Goal: Information Seeking & Learning: Learn about a topic

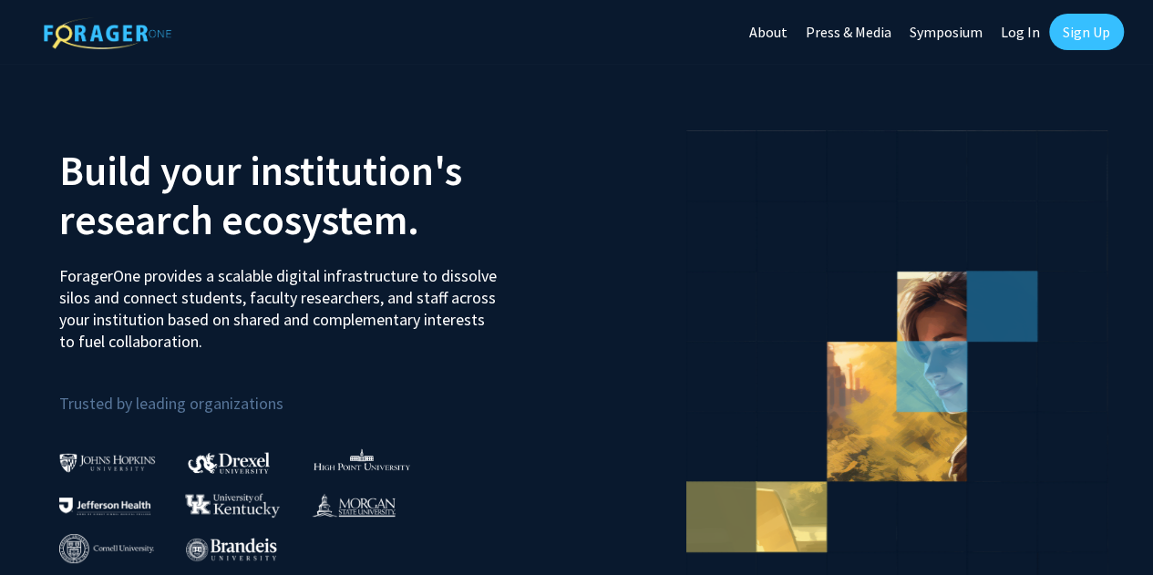
click at [1036, 32] on link "Log In" at bounding box center [1020, 32] width 57 height 64
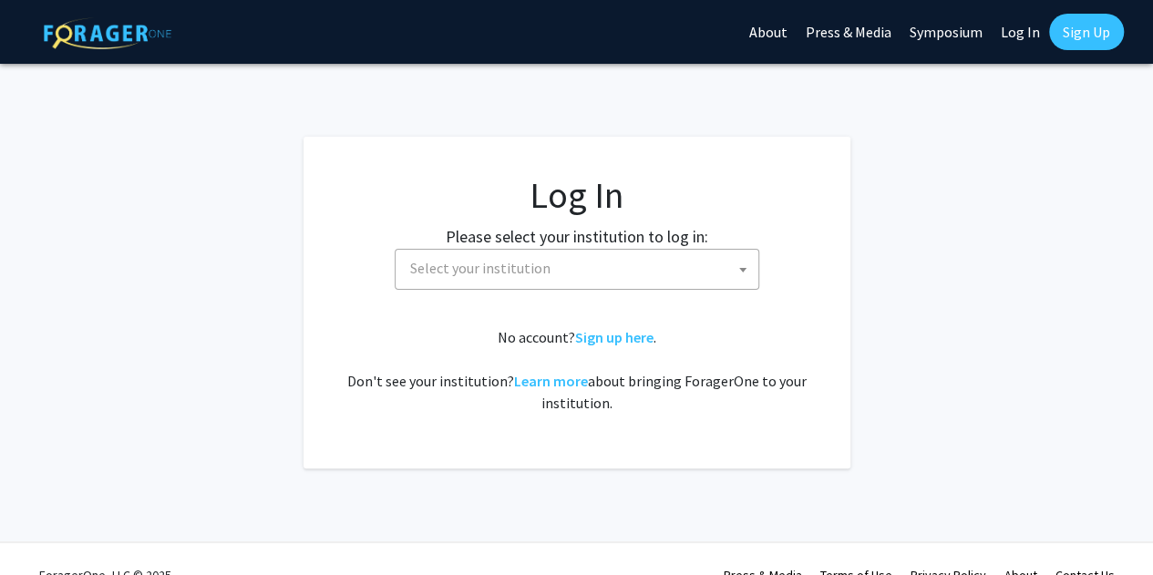
click at [616, 263] on span "Select your institution" at bounding box center [581, 268] width 356 height 37
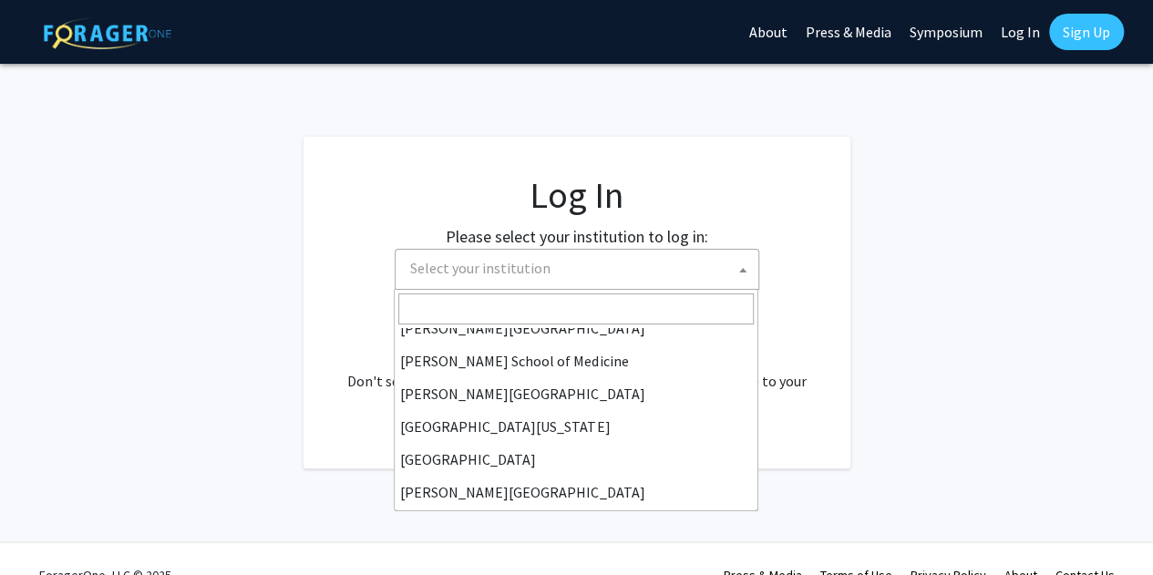
scroll to position [638, 0]
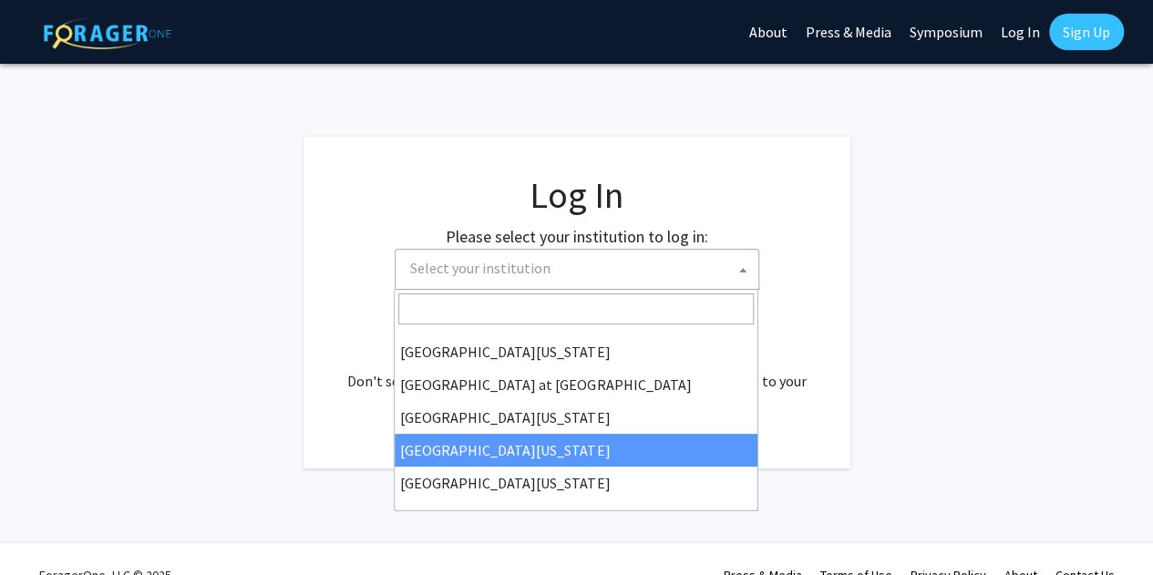
select select "31"
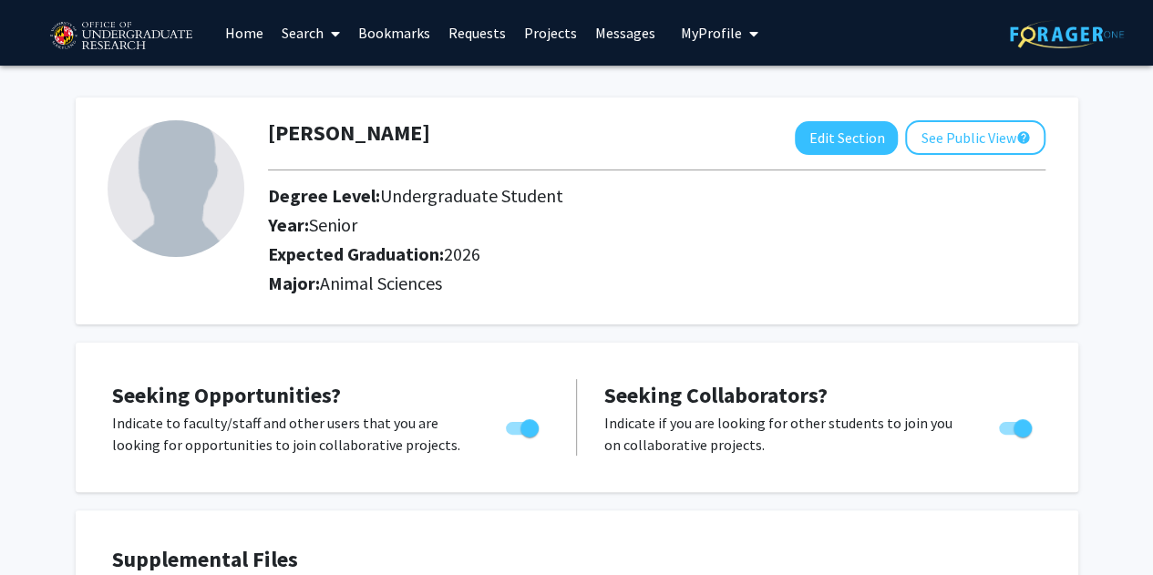
click at [483, 30] on link "Requests" at bounding box center [477, 33] width 76 height 64
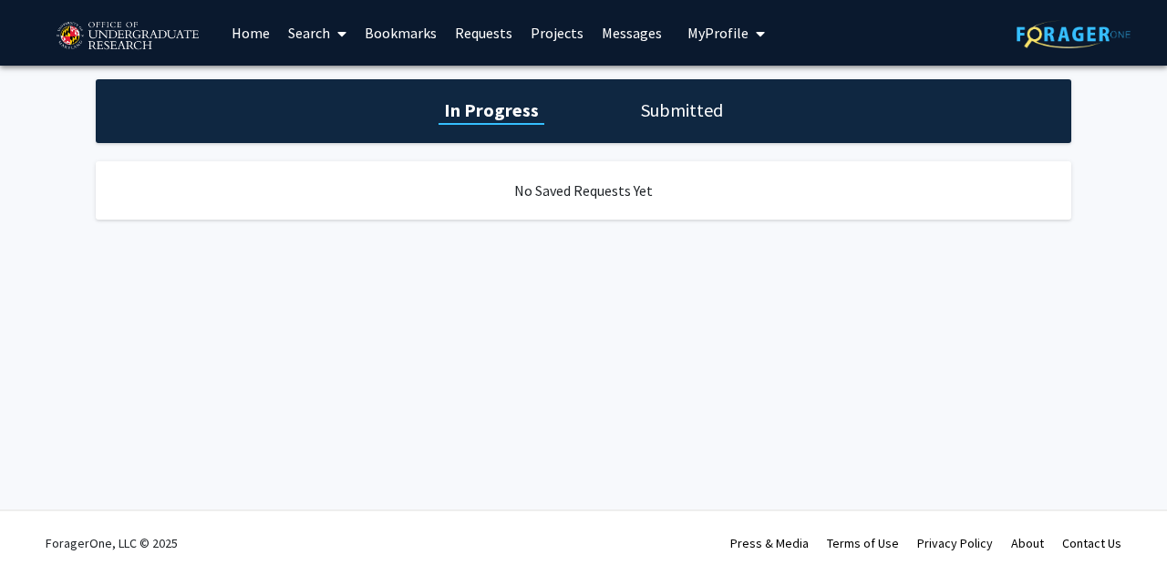
click at [615, 105] on div "In Progress Submitted" at bounding box center [583, 111] width 975 height 64
click at [736, 30] on span "My Profile" at bounding box center [717, 33] width 61 height 18
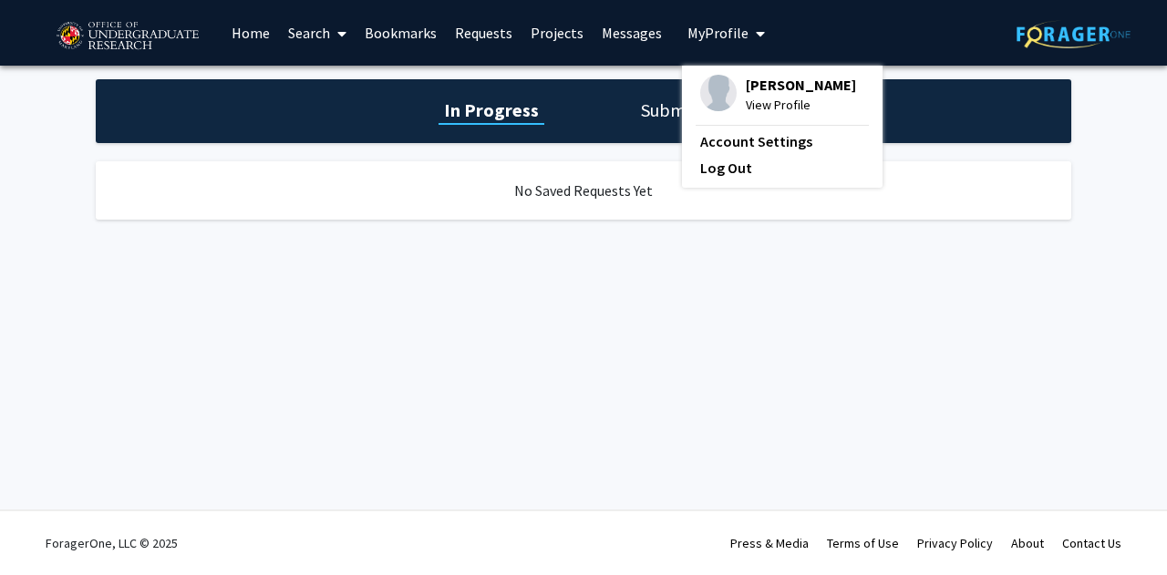
click at [309, 26] on link "Search" at bounding box center [317, 33] width 77 height 64
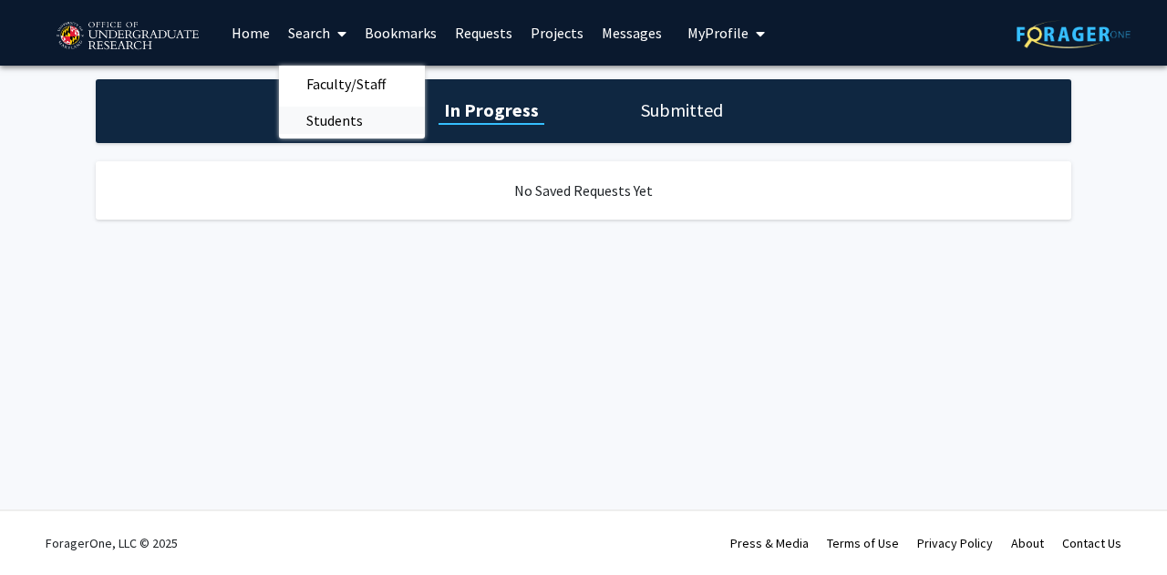
click at [314, 112] on span "Students" at bounding box center [334, 120] width 111 height 36
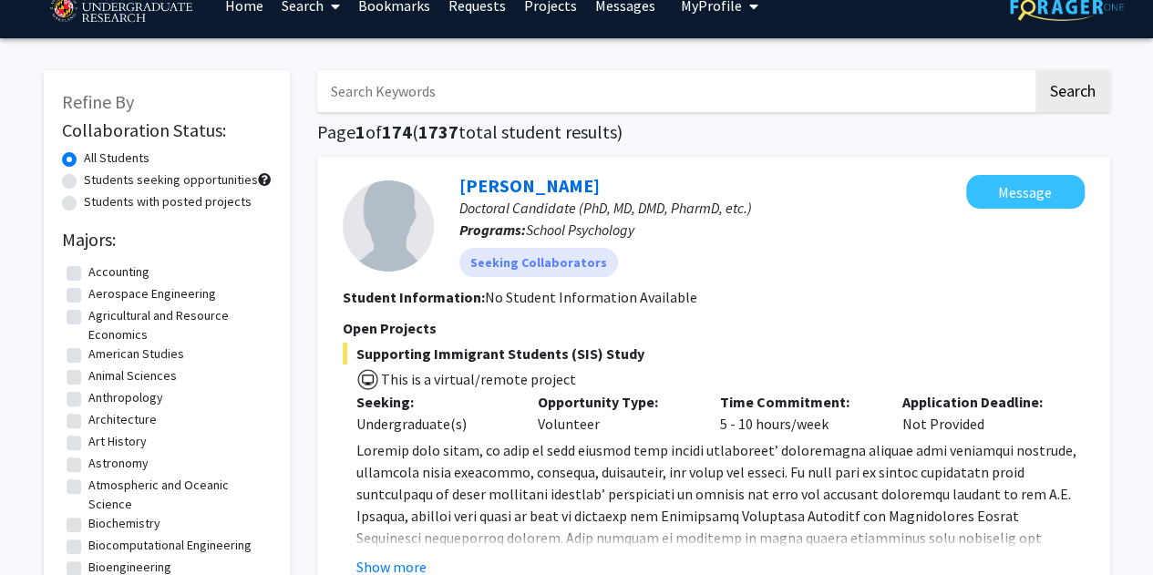
scroll to position [33, 0]
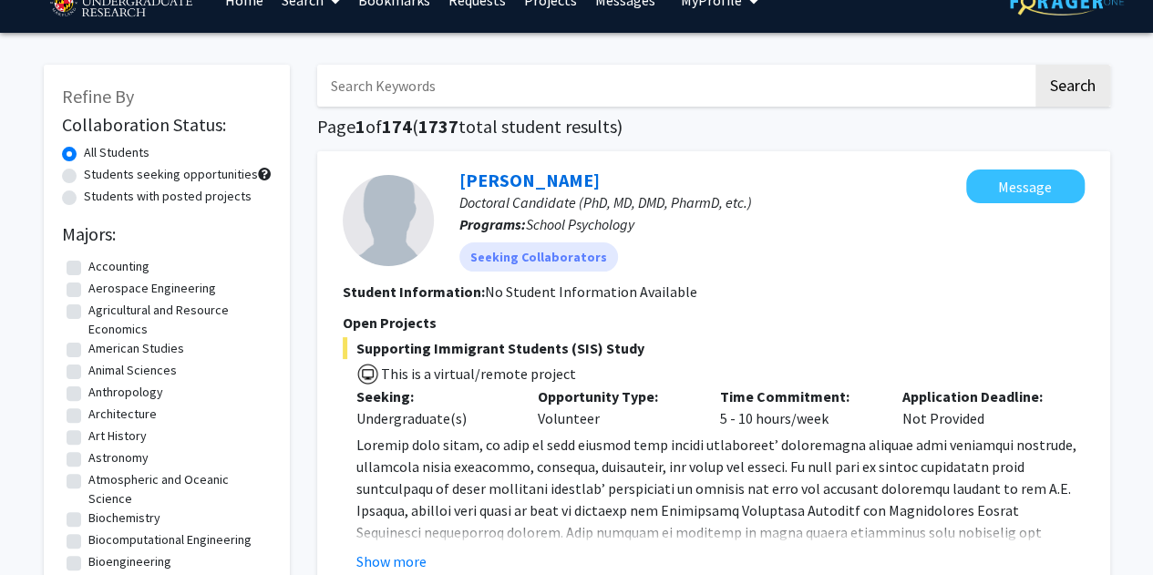
click at [88, 375] on label "Animal Sciences" at bounding box center [132, 370] width 88 height 19
click at [88, 373] on input "Animal Sciences" at bounding box center [94, 367] width 12 height 12
checkbox input "true"
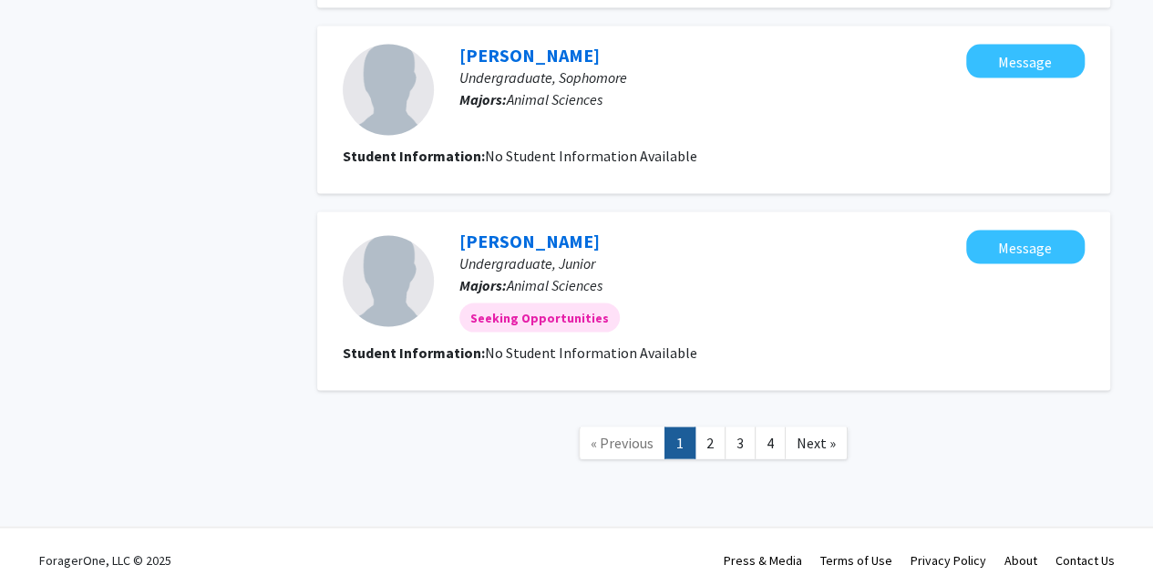
scroll to position [1735, 0]
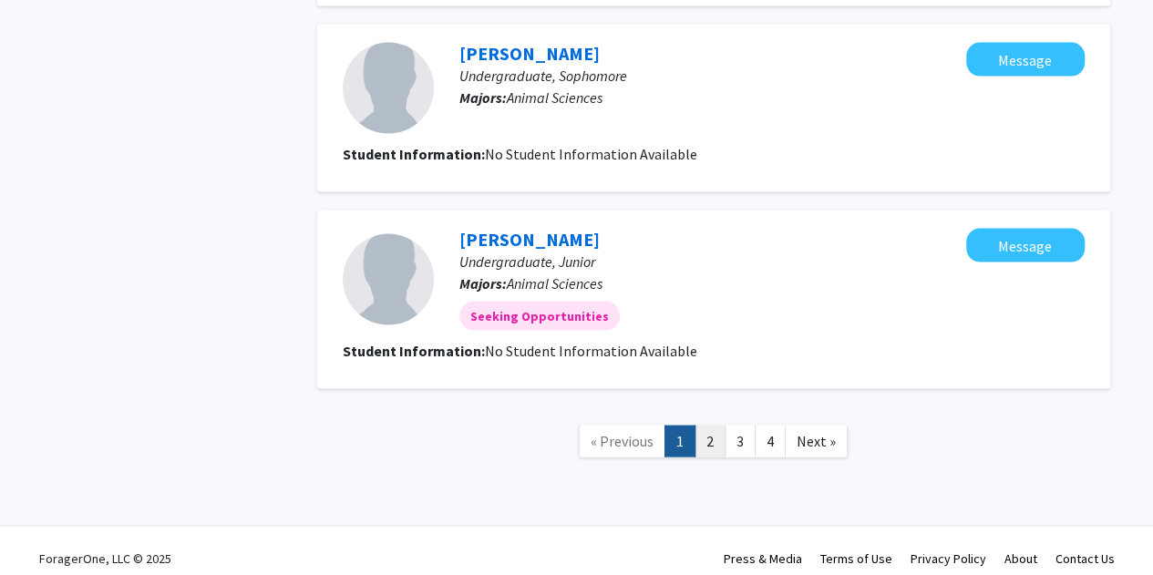
click at [705, 444] on link "2" at bounding box center [710, 442] width 31 height 32
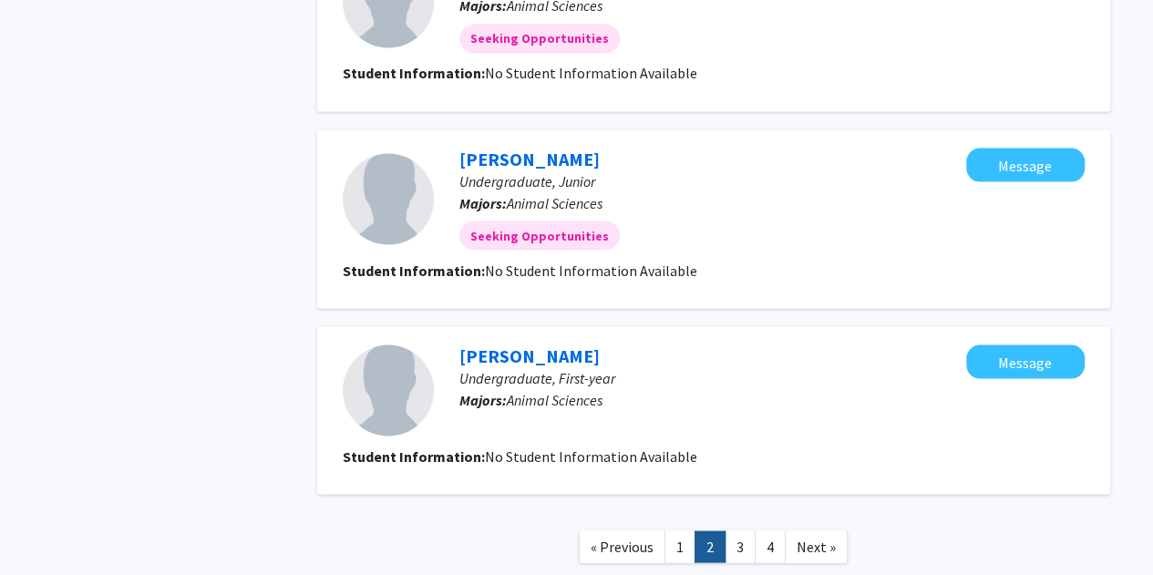
scroll to position [1644, 0]
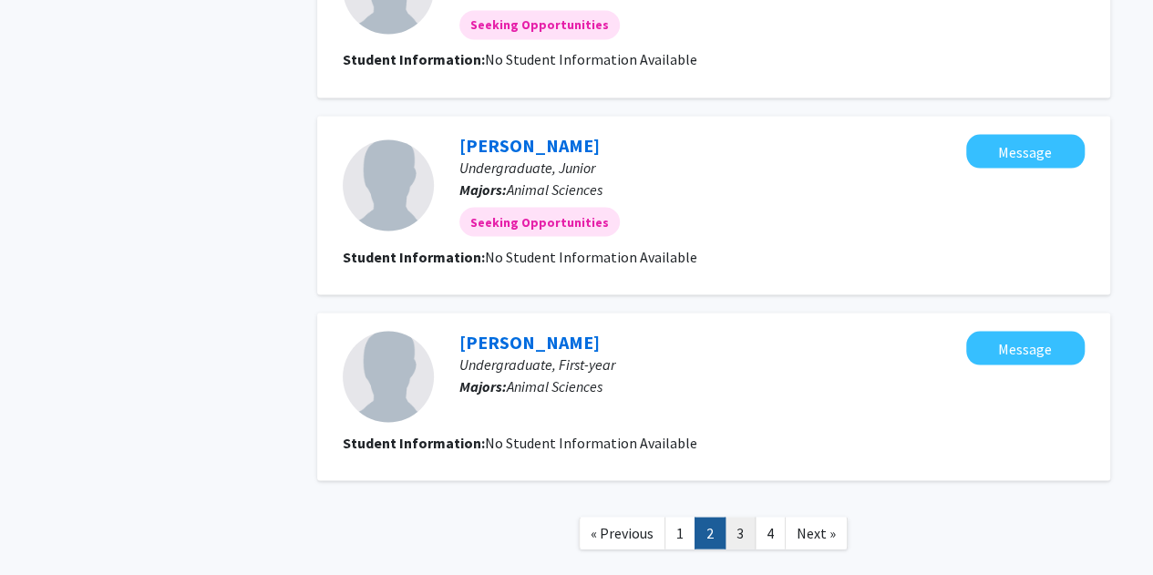
click at [732, 529] on link "3" at bounding box center [740, 533] width 31 height 32
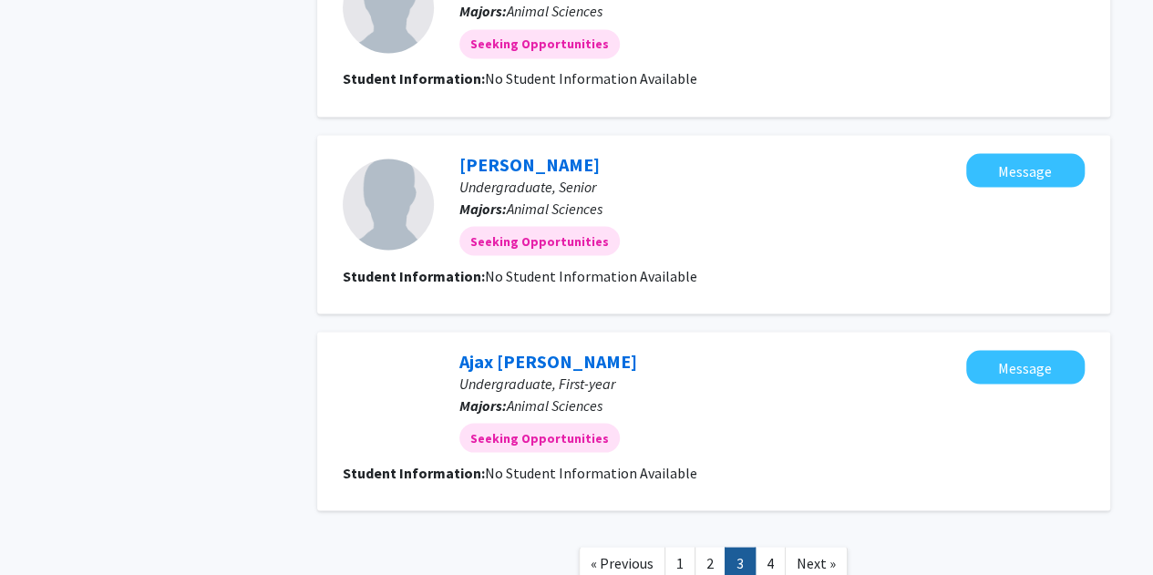
scroll to position [1646, 0]
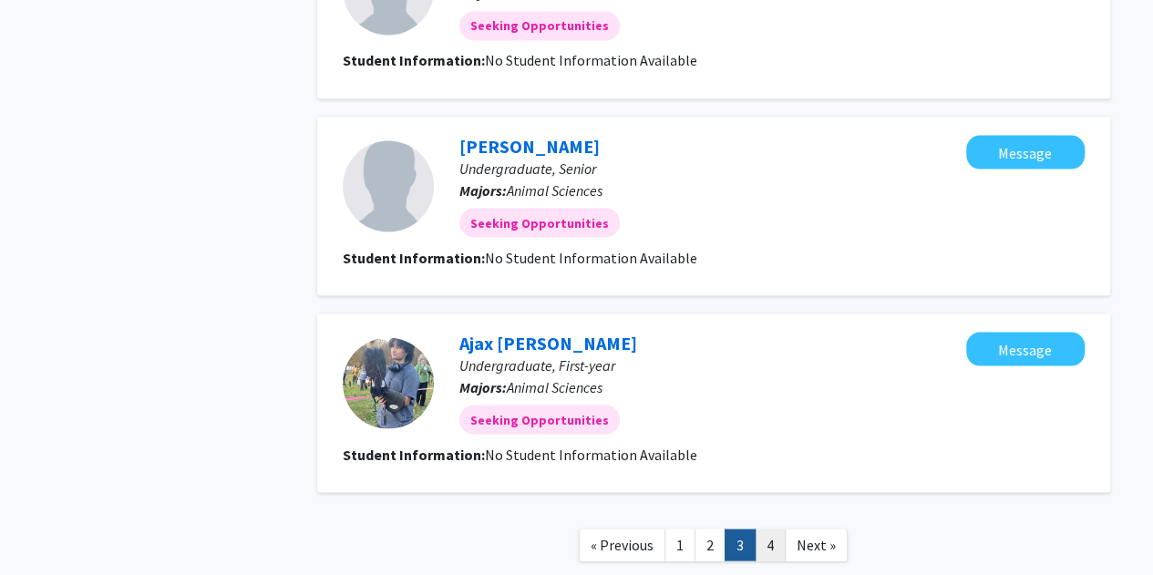
click at [764, 549] on link "4" at bounding box center [770, 545] width 31 height 32
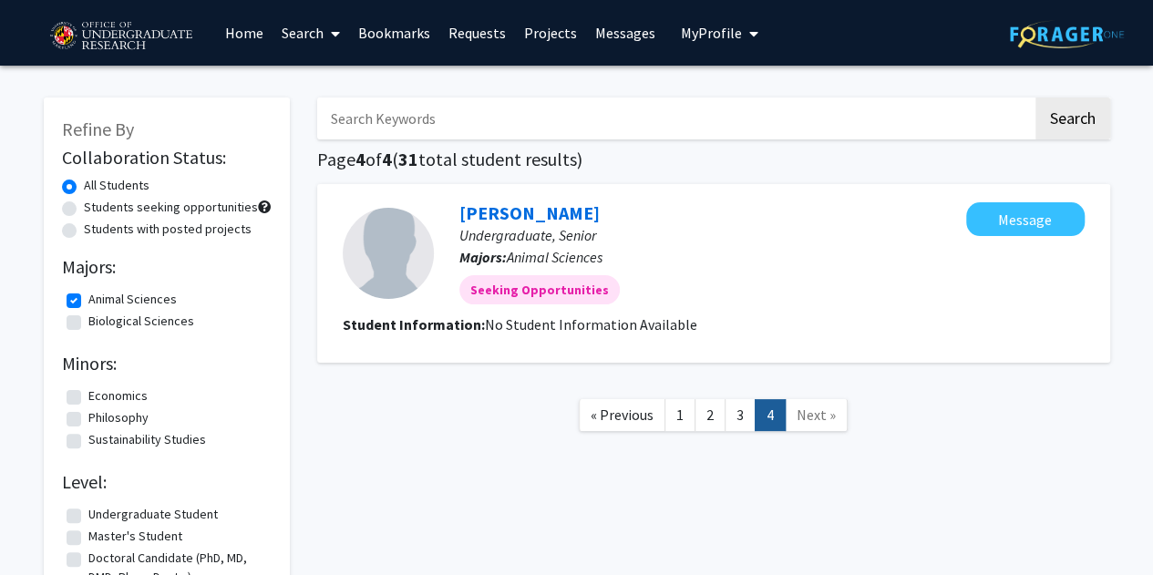
click at [305, 41] on link "Search" at bounding box center [311, 33] width 77 height 64
click at [310, 85] on span "Faculty/Staff" at bounding box center [340, 84] width 134 height 36
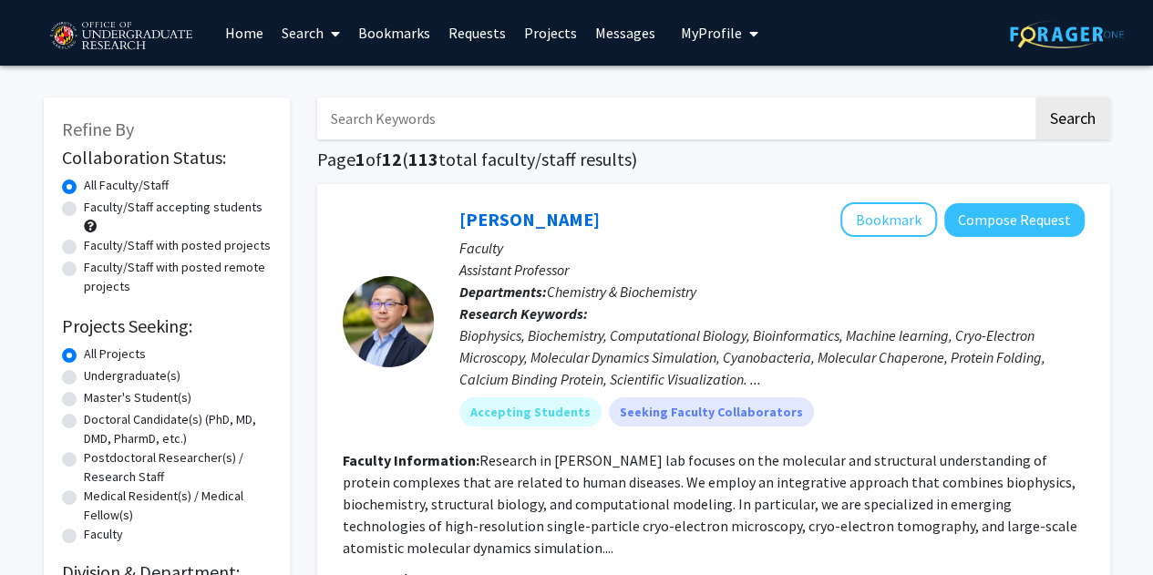
scroll to position [4, 0]
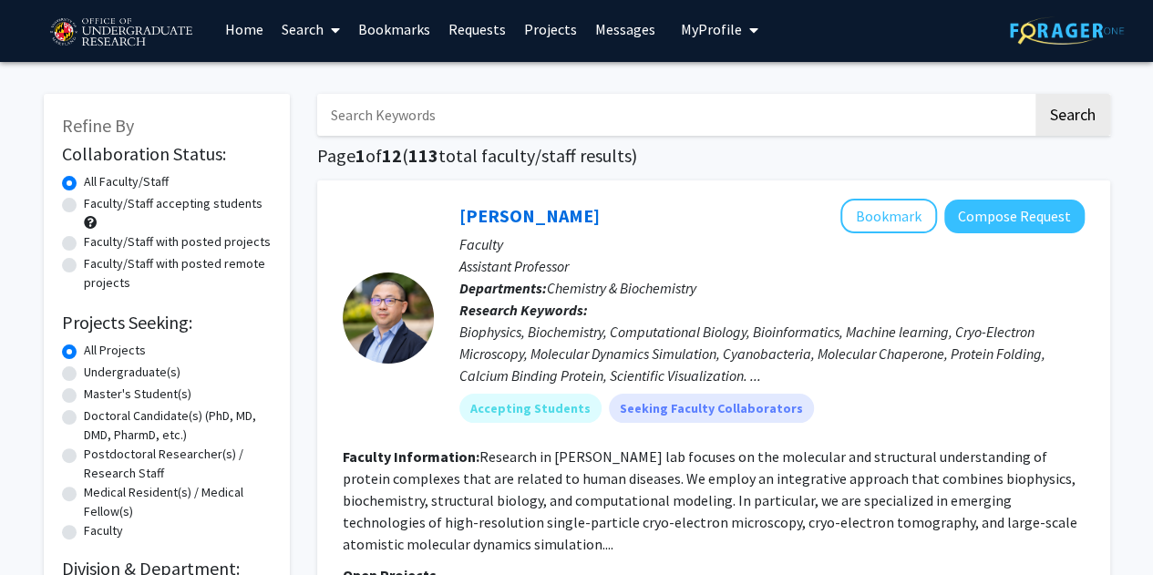
click at [122, 373] on label "Undergraduate(s)" at bounding box center [132, 372] width 97 height 19
click at [96, 373] on input "Undergraduate(s)" at bounding box center [90, 369] width 12 height 12
radio input "true"
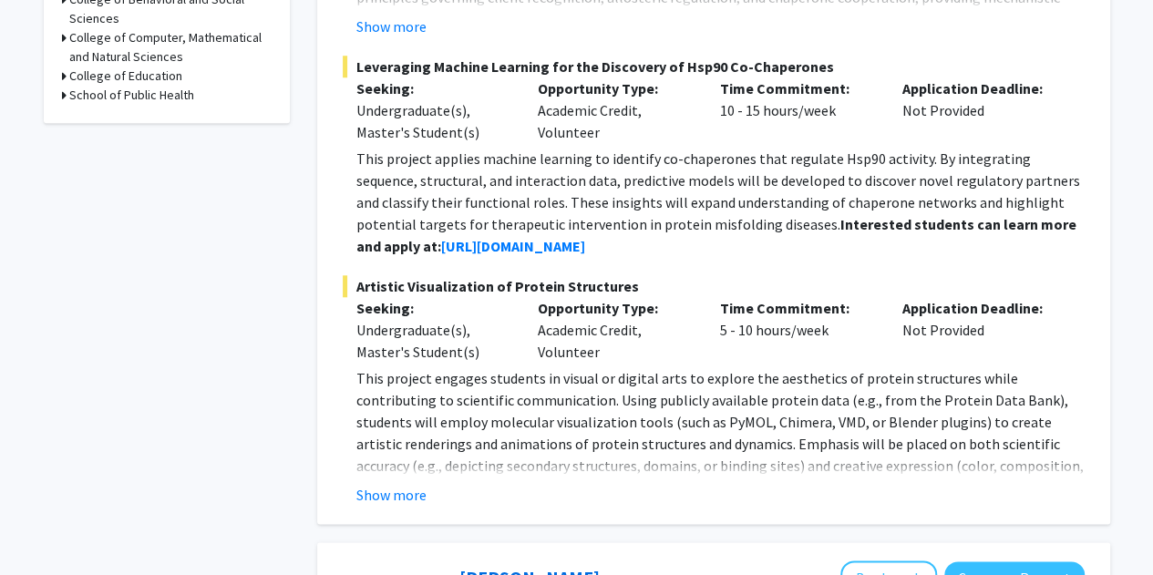
scroll to position [789, 0]
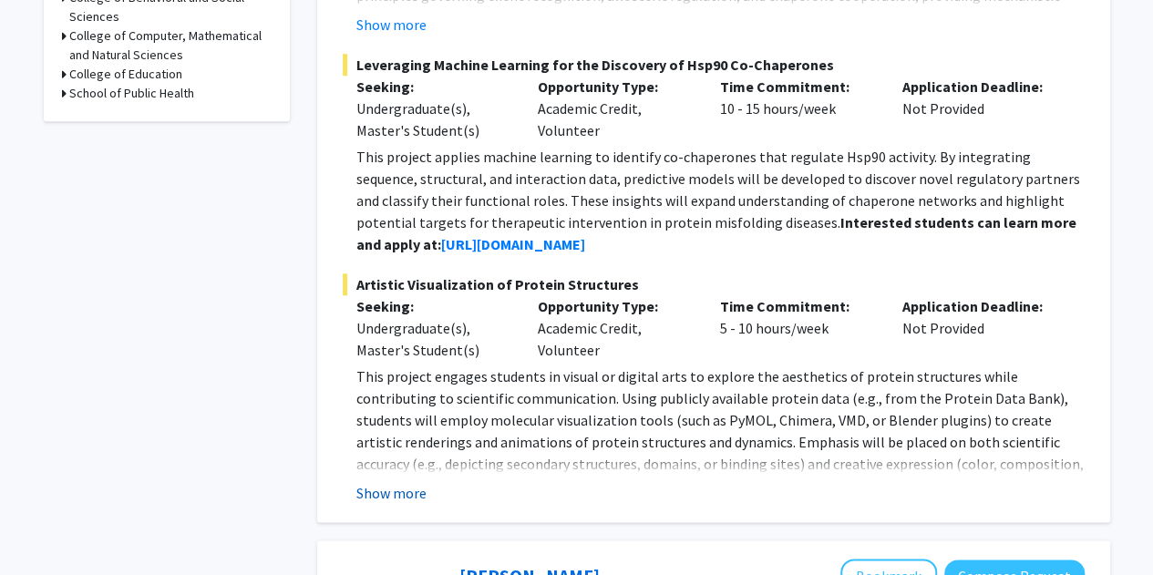
click at [377, 490] on button "Show more" at bounding box center [391, 493] width 70 height 22
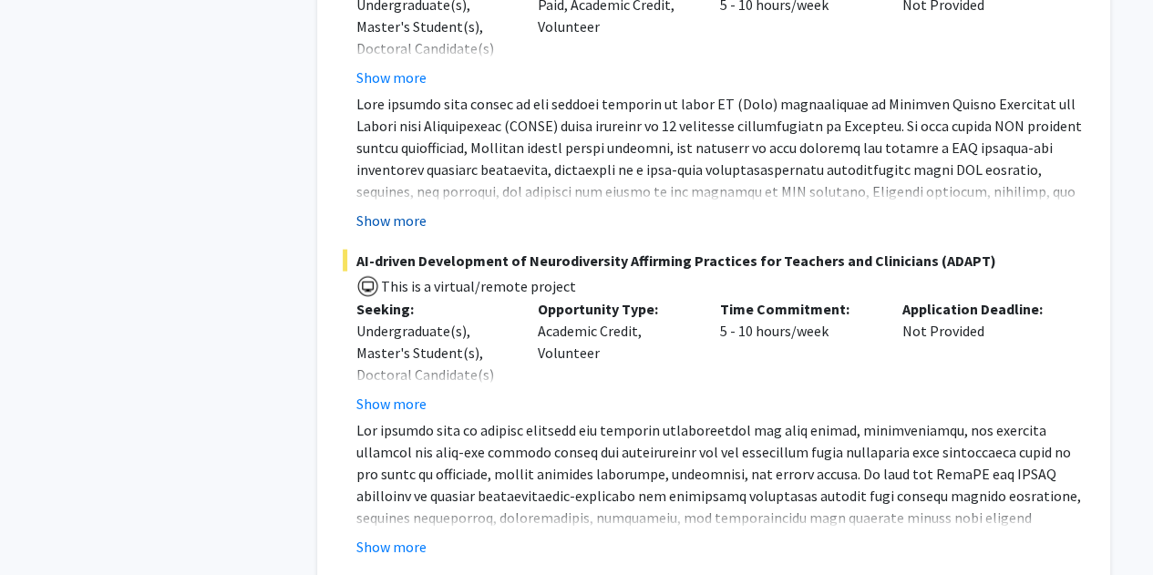
scroll to position [1956, 0]
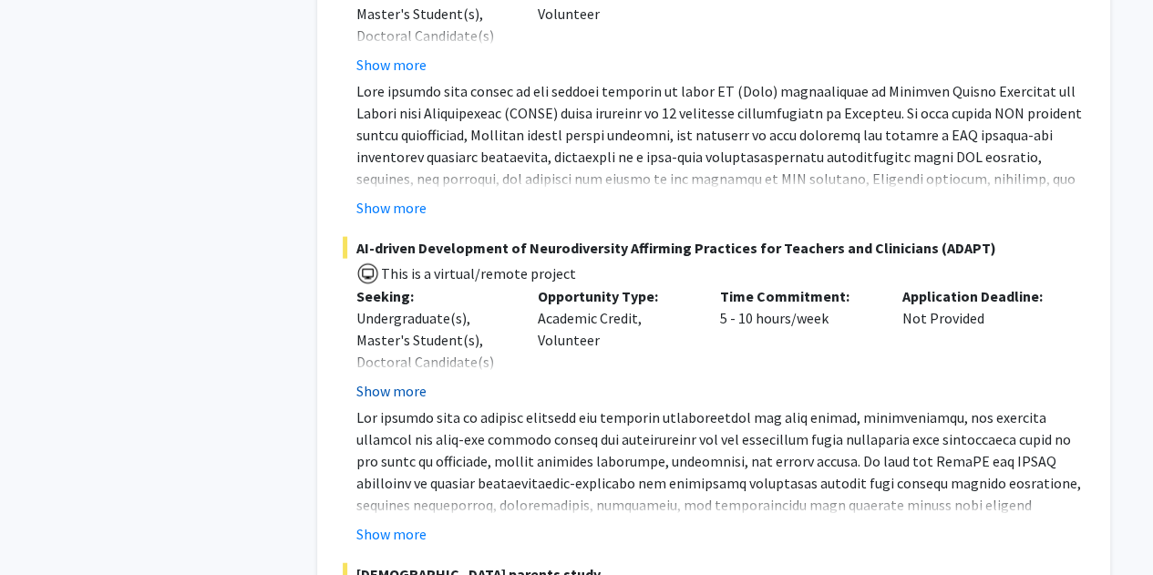
click at [408, 390] on button "Show more" at bounding box center [391, 391] width 70 height 22
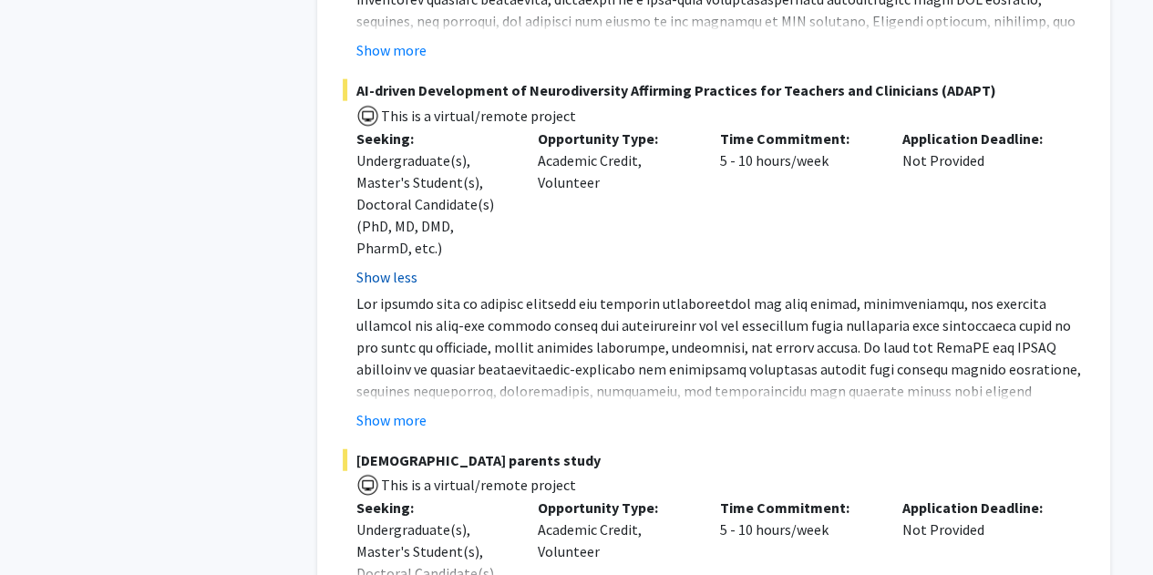
scroll to position [2120, 0]
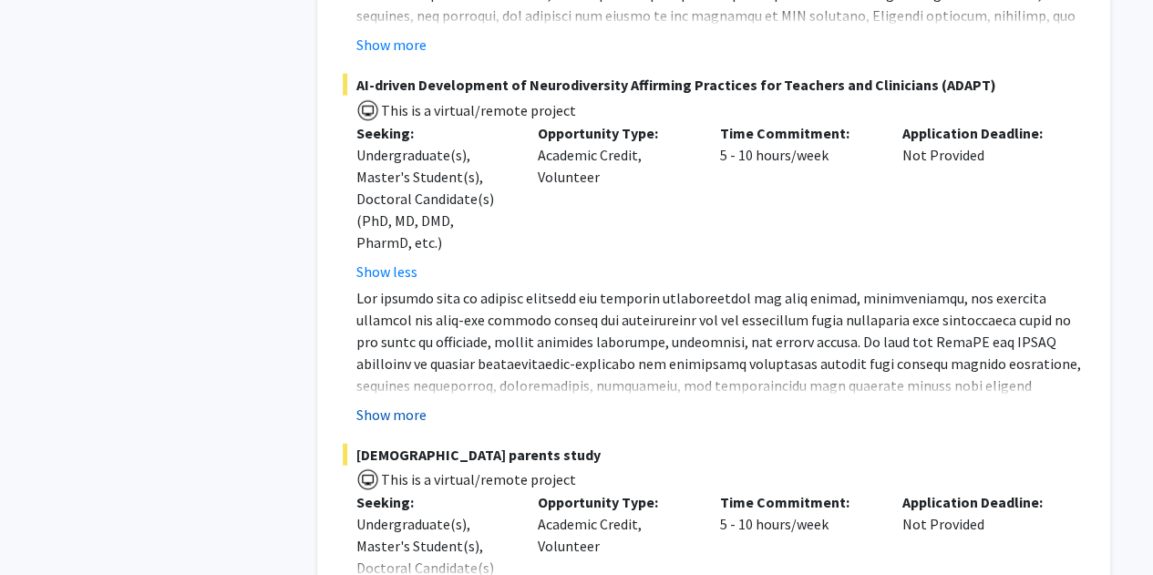
click at [393, 419] on button "Show more" at bounding box center [391, 415] width 70 height 22
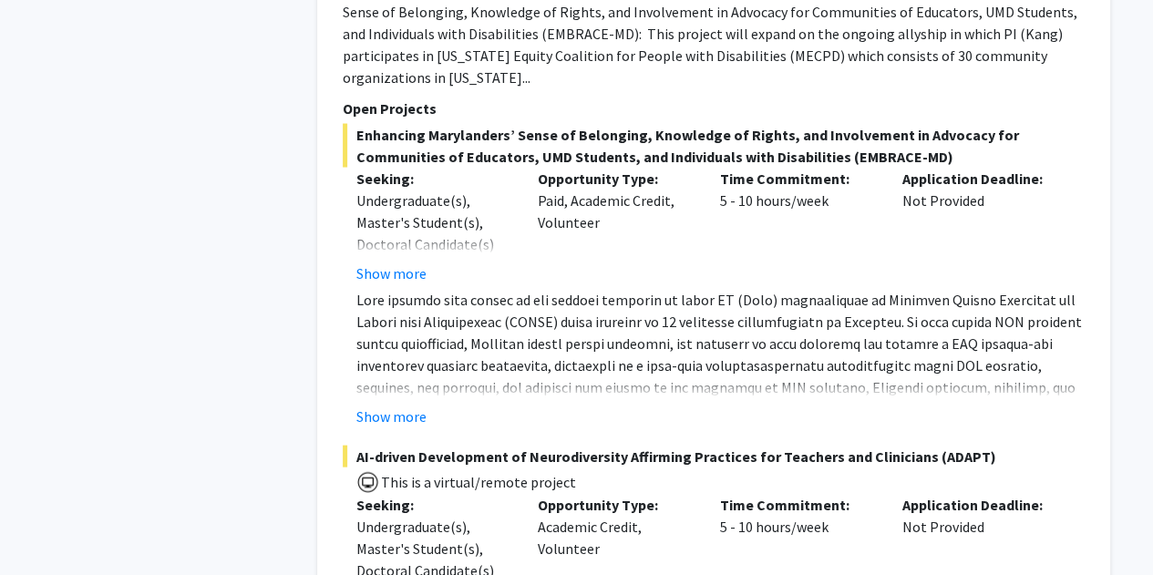
scroll to position [1741, 0]
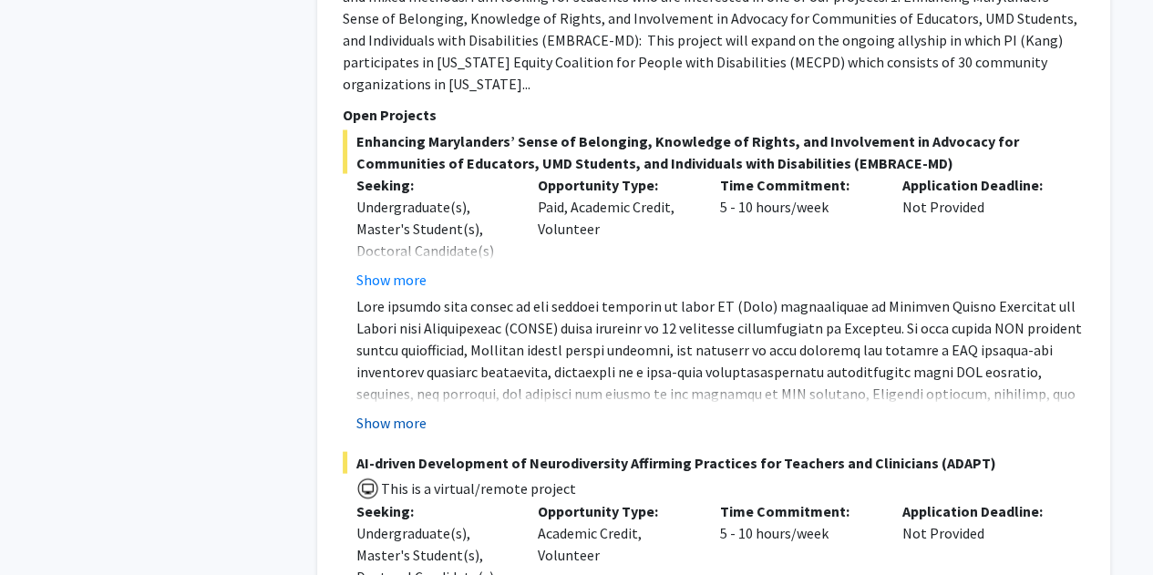
click at [395, 413] on button "Show more" at bounding box center [391, 423] width 70 height 22
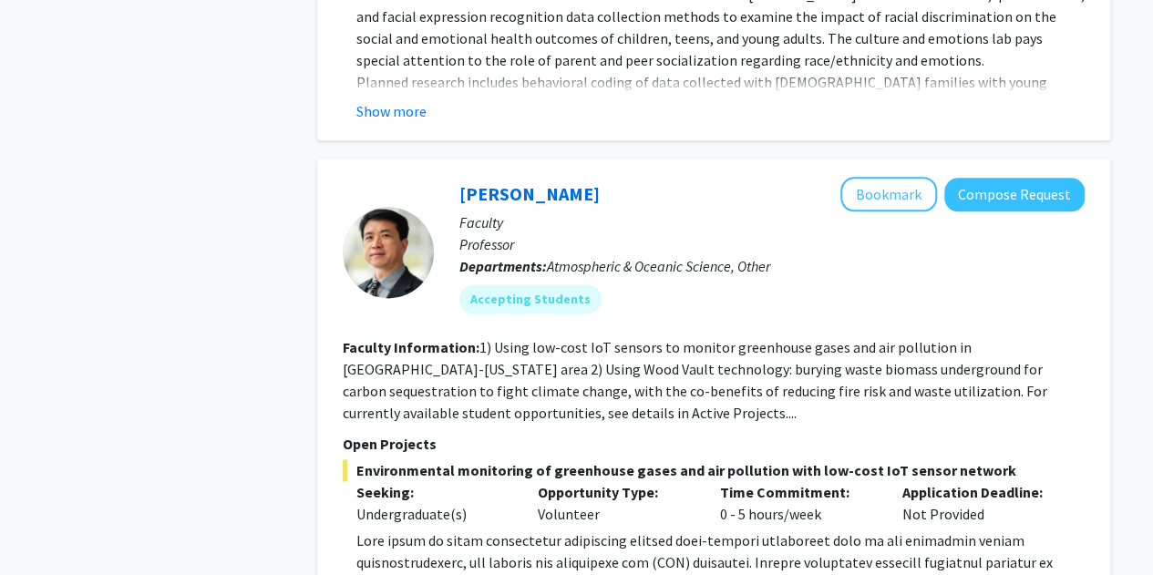
scroll to position [8114, 0]
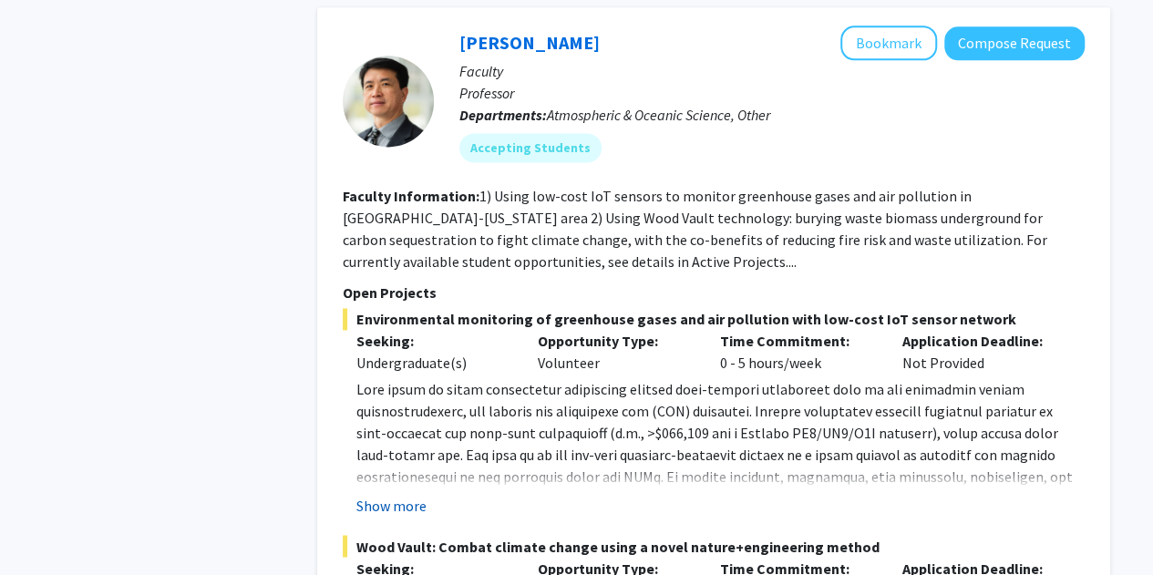
click at [406, 495] on button "Show more" at bounding box center [391, 506] width 70 height 22
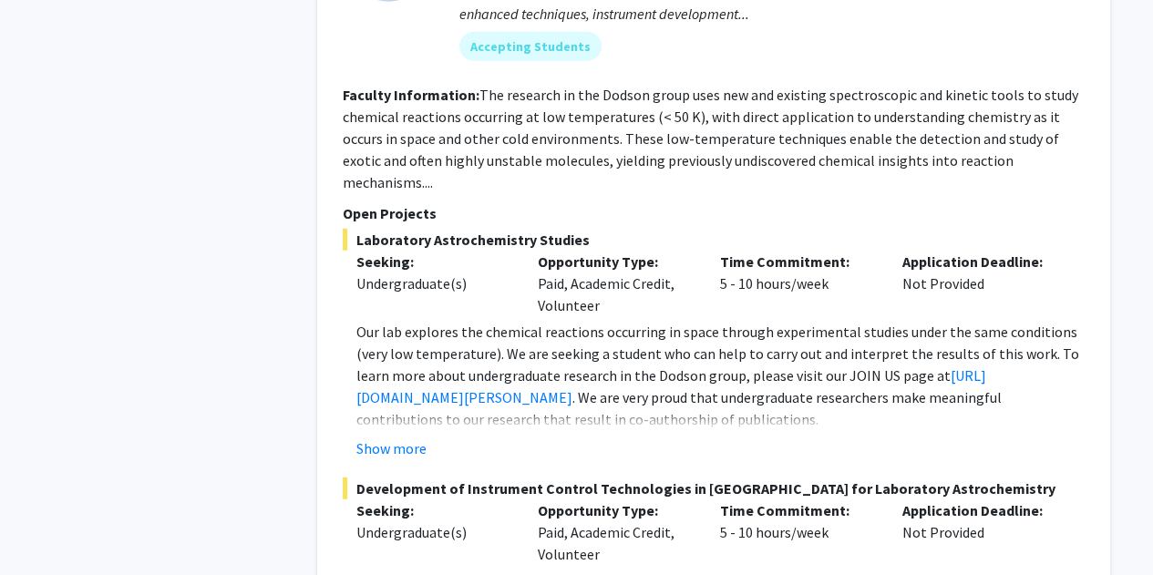
scroll to position [9279, 0]
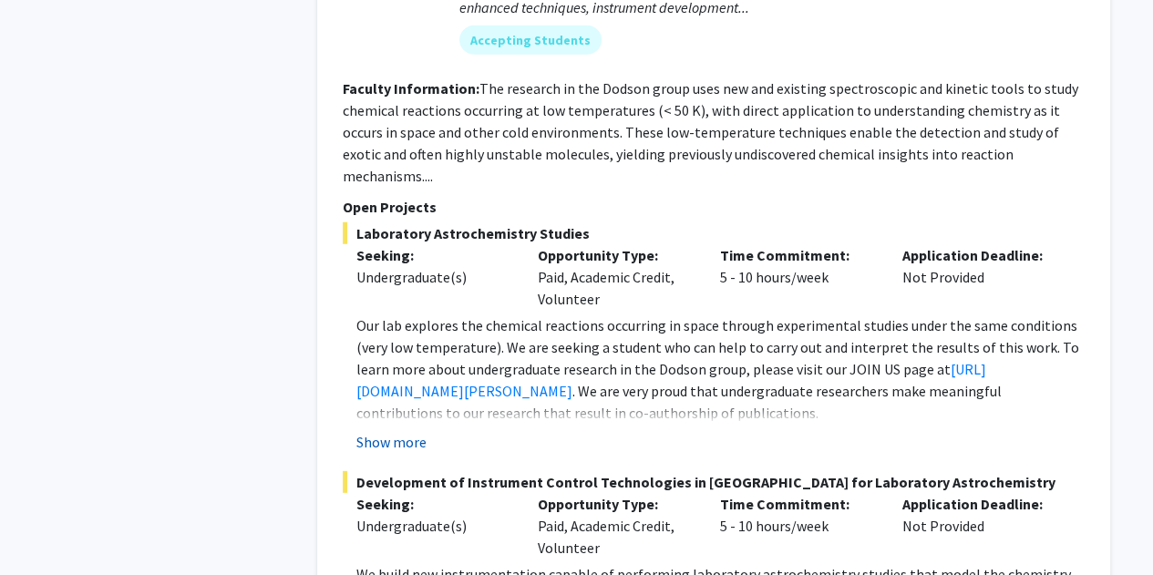
click at [396, 431] on button "Show more" at bounding box center [391, 442] width 70 height 22
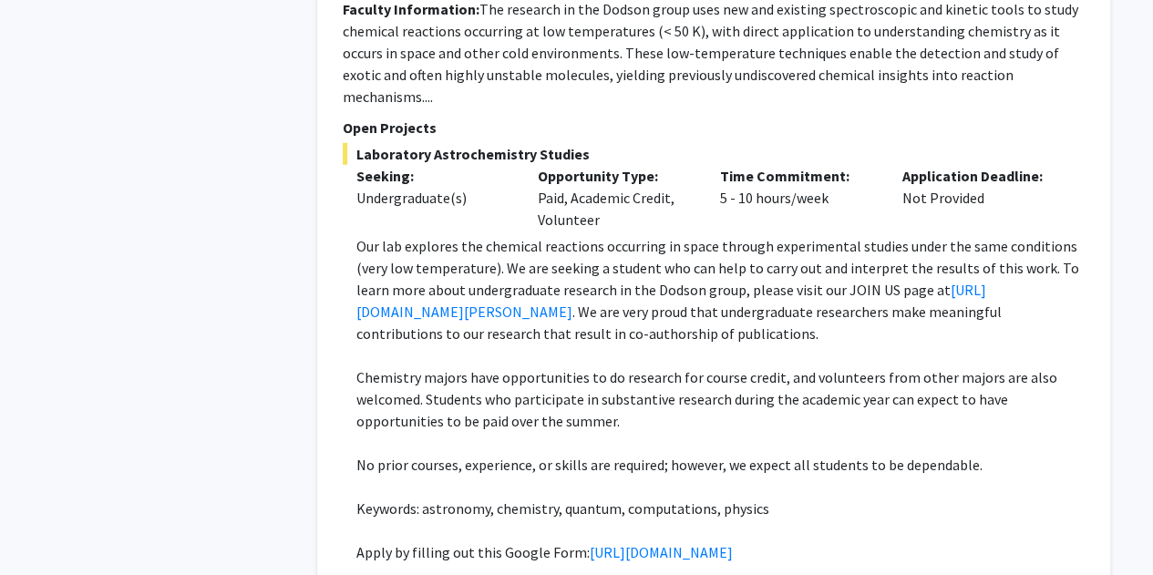
scroll to position [9756, 0]
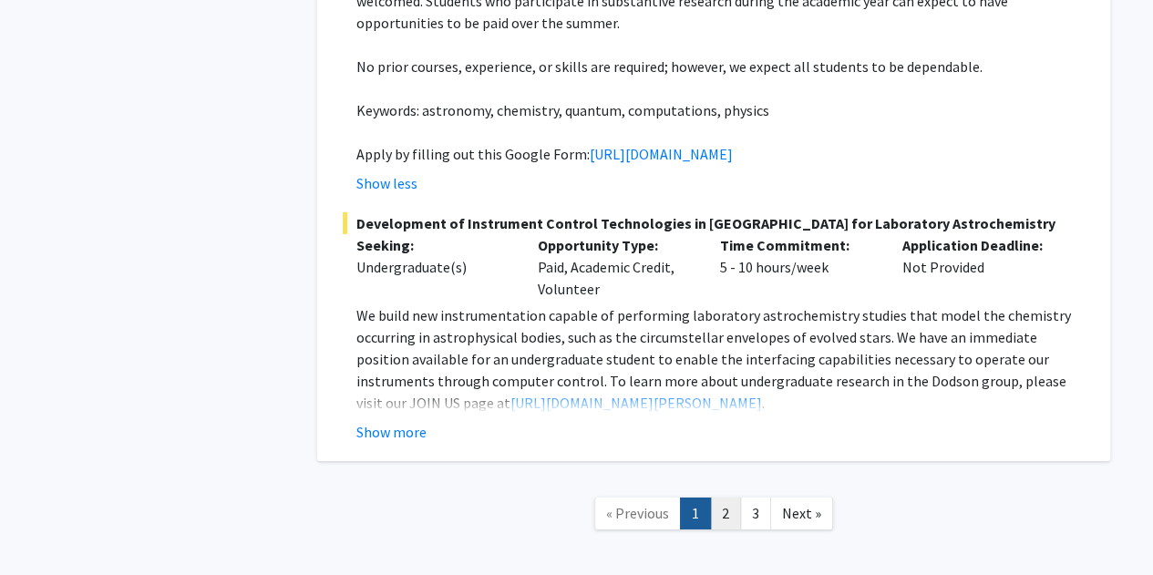
click at [719, 498] on link "2" at bounding box center [725, 514] width 31 height 32
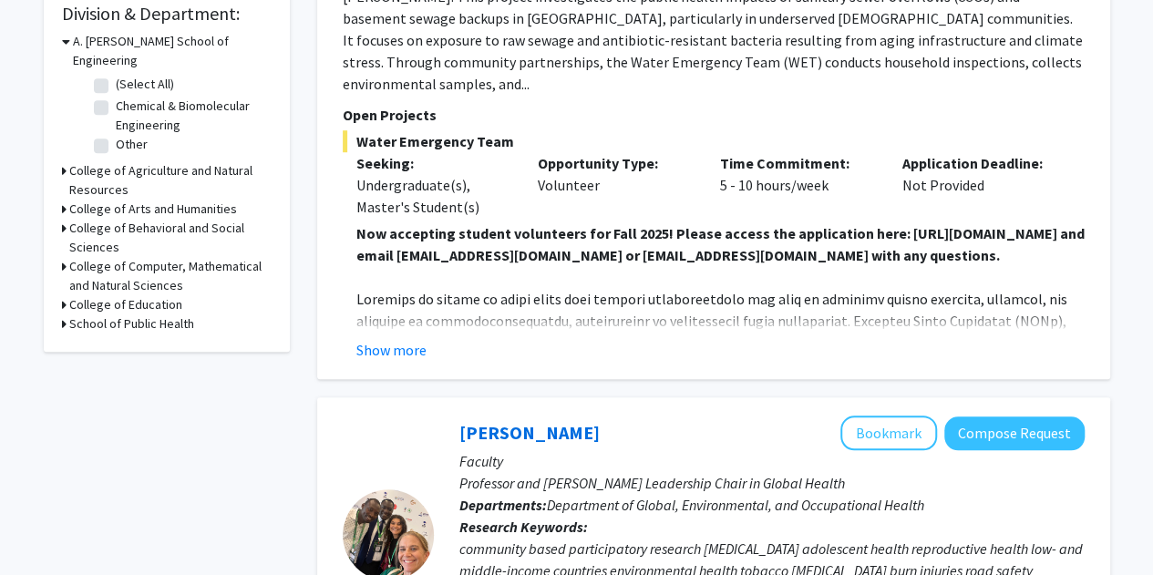
scroll to position [558, 0]
click at [421, 347] on button "Show more" at bounding box center [391, 351] width 70 height 22
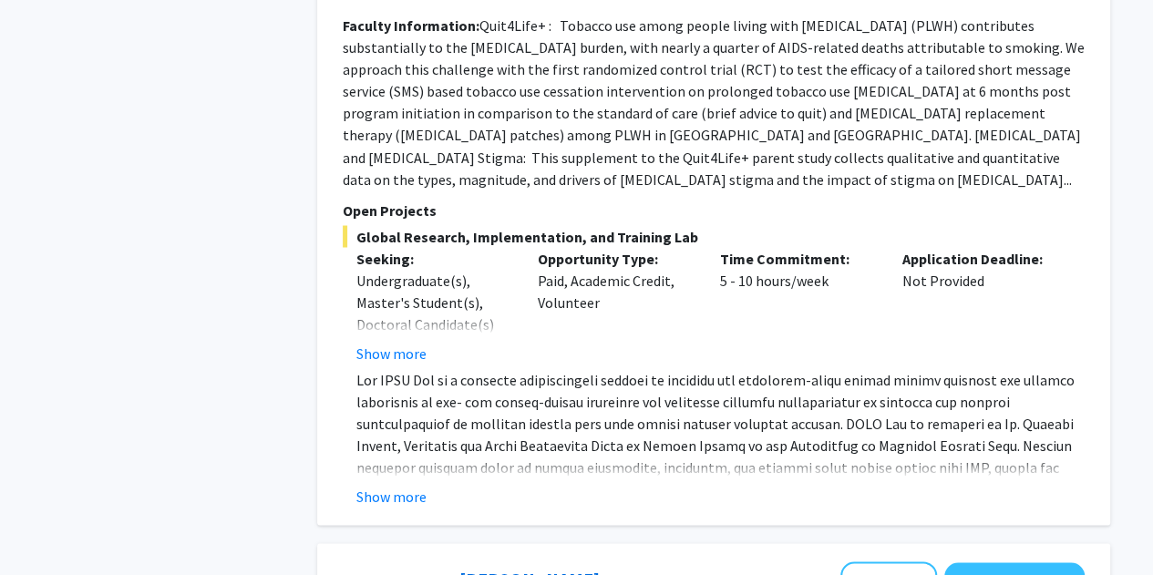
scroll to position [1581, 0]
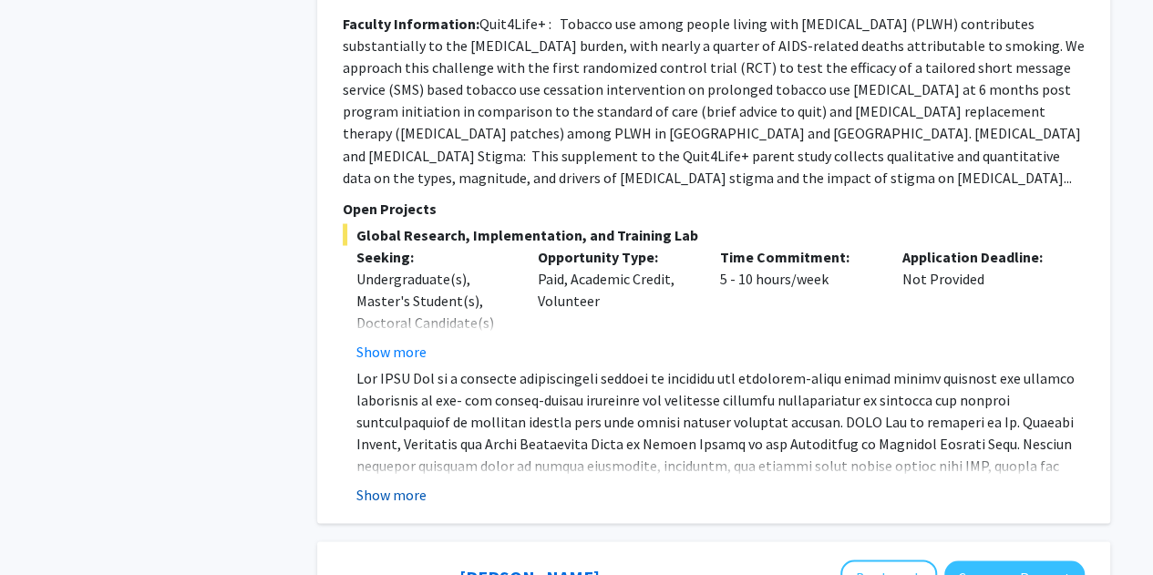
click at [401, 483] on button "Show more" at bounding box center [391, 494] width 70 height 22
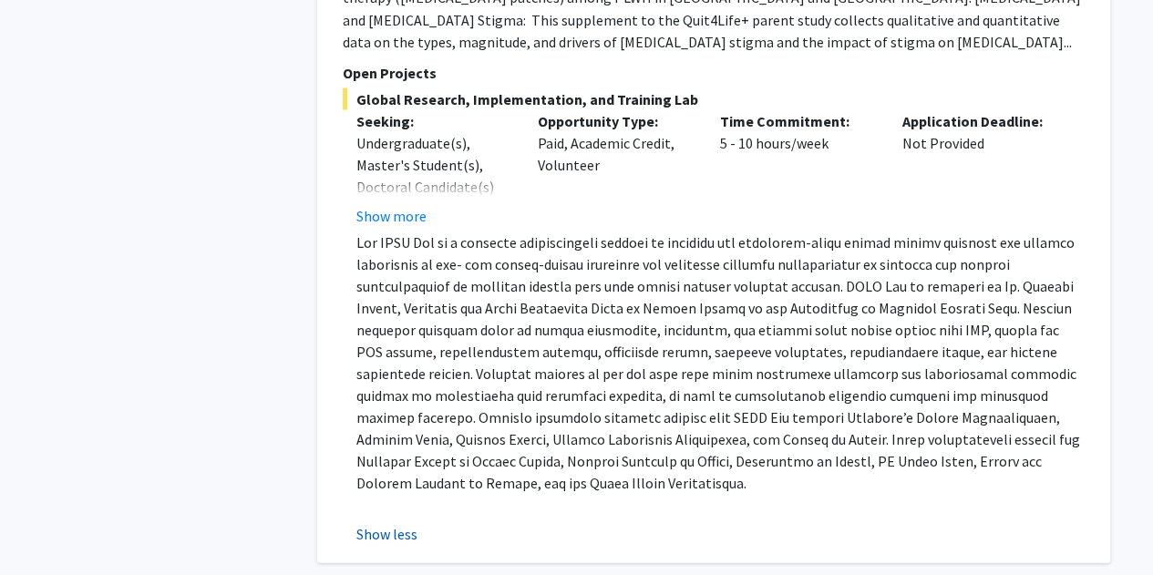
scroll to position [1716, 0]
click at [399, 205] on button "Show more" at bounding box center [391, 216] width 70 height 22
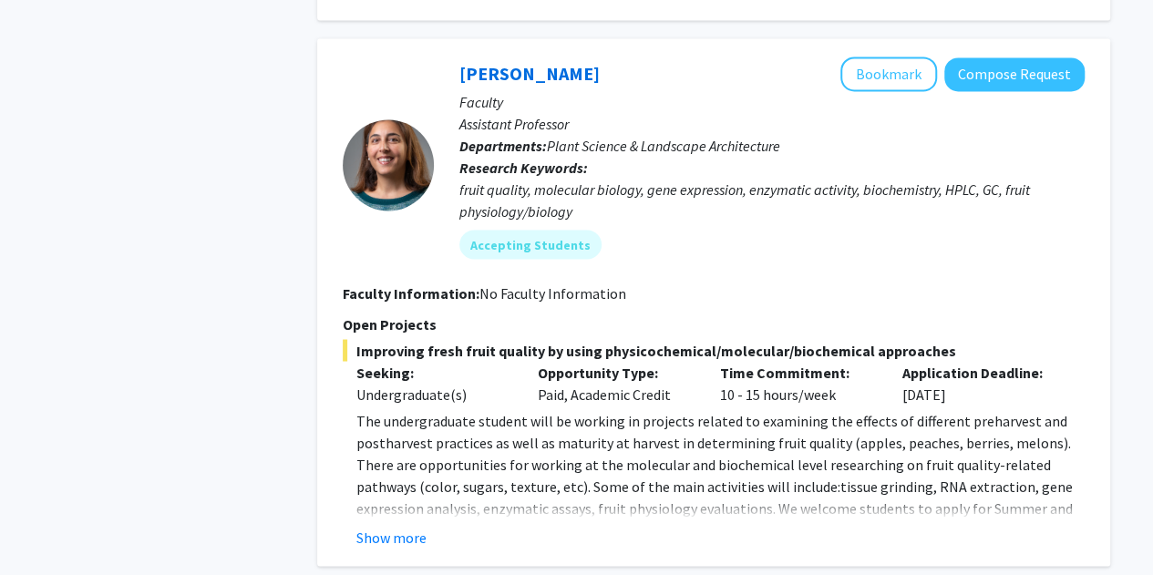
scroll to position [4961, 0]
click at [387, 480] on fg-read-more "The undergraduate student will be working in projects related to examining the …" at bounding box center [714, 479] width 742 height 139
click at [387, 527] on button "Show more" at bounding box center [391, 538] width 70 height 22
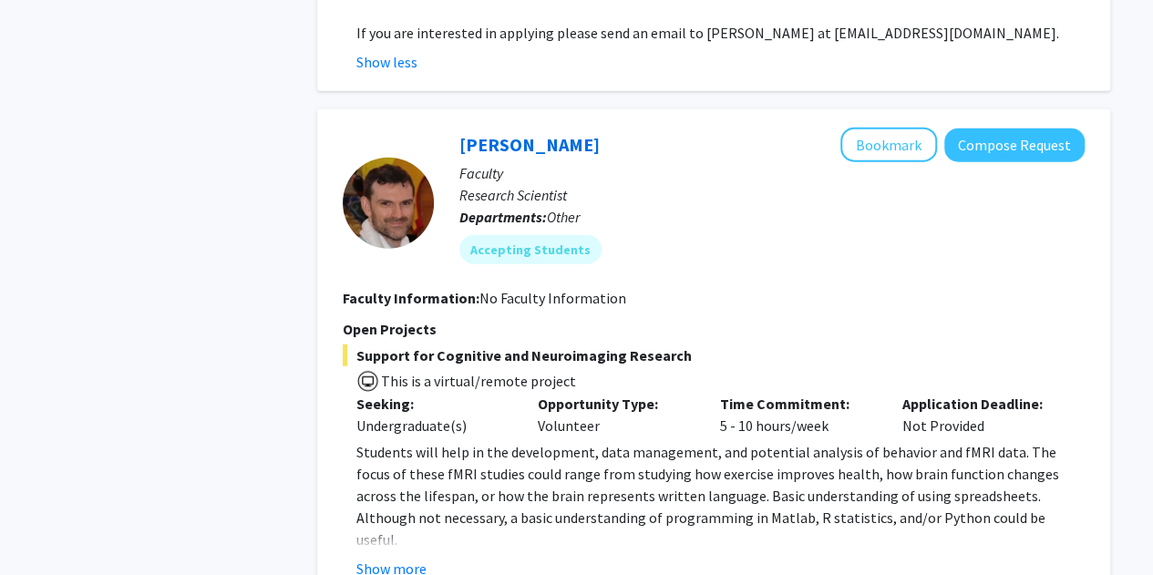
scroll to position [5660, 0]
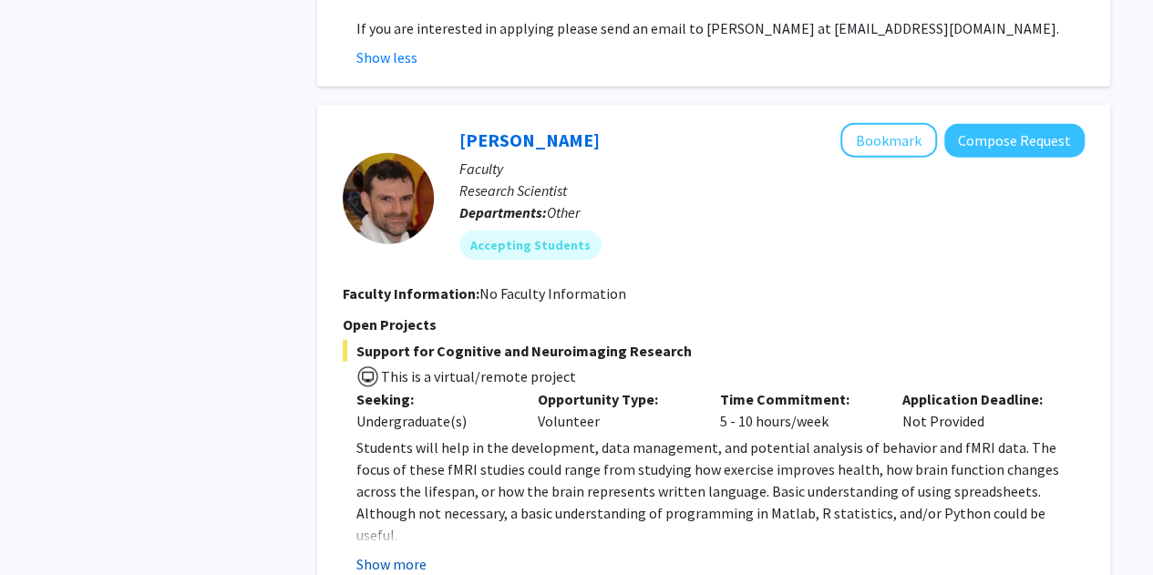
click at [383, 553] on button "Show more" at bounding box center [391, 564] width 70 height 22
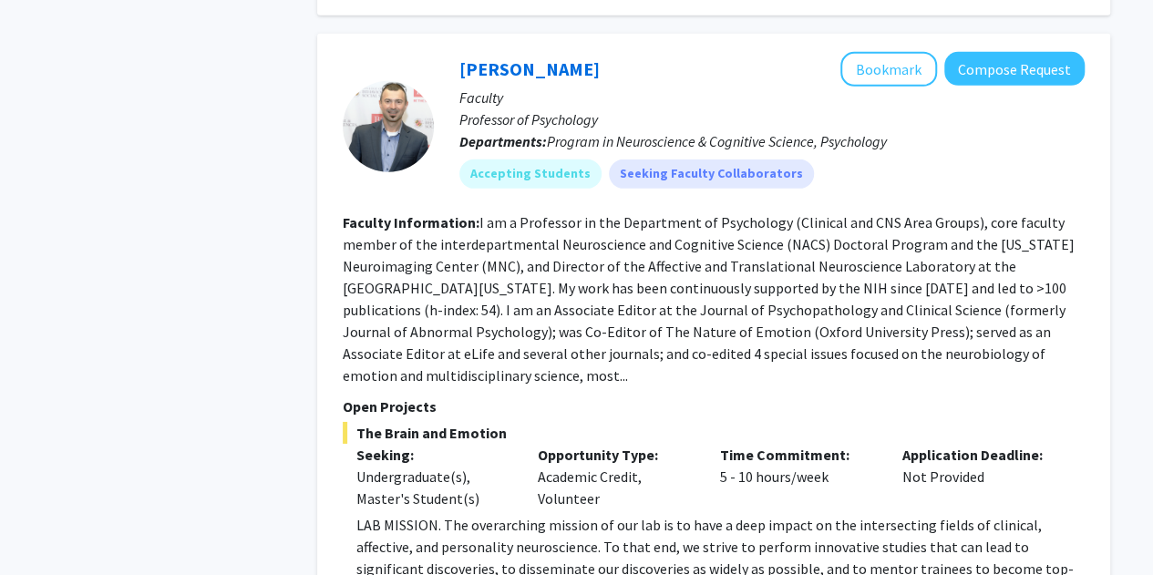
scroll to position [6283, 0]
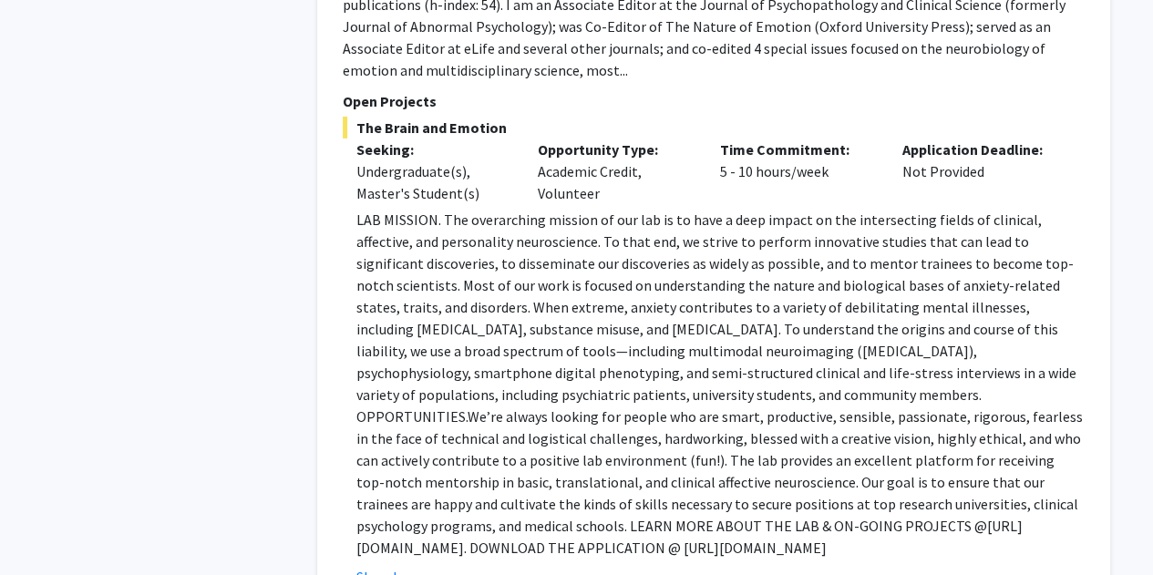
scroll to position [6588, 0]
drag, startPoint x: 351, startPoint y: 431, endPoint x: 762, endPoint y: 431, distance: 411.1
click at [762, 431] on fg-read-more "LAB MISSION. The overarching mission of our lab is to have a deep impact on the…" at bounding box center [714, 397] width 742 height 379
copy p "https://shackmanlab.org/positions/undergraduate_postbacras/"
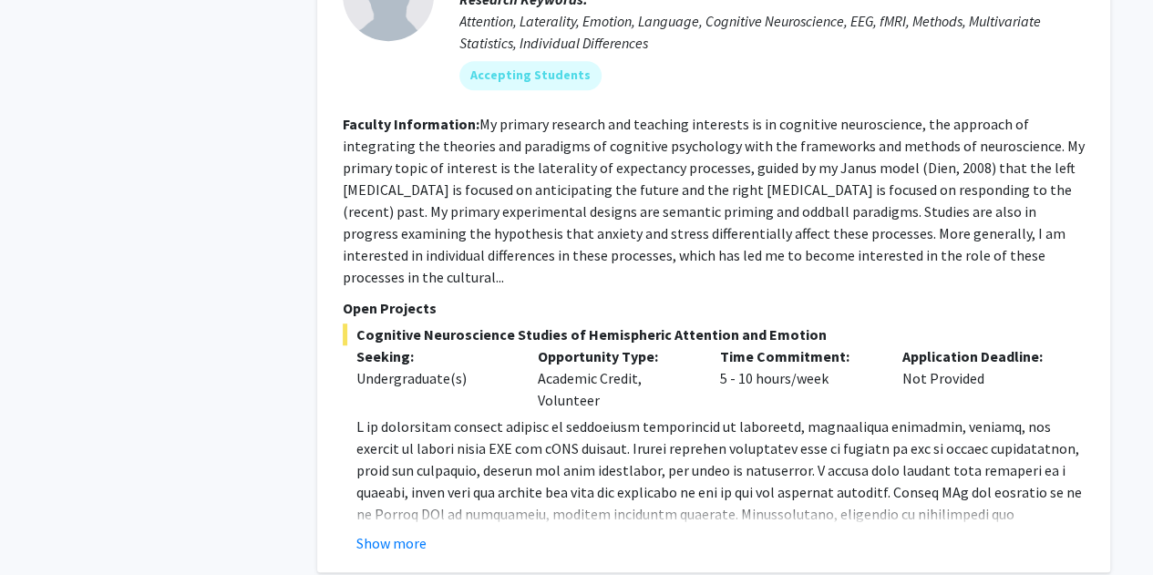
scroll to position [7347, 0]
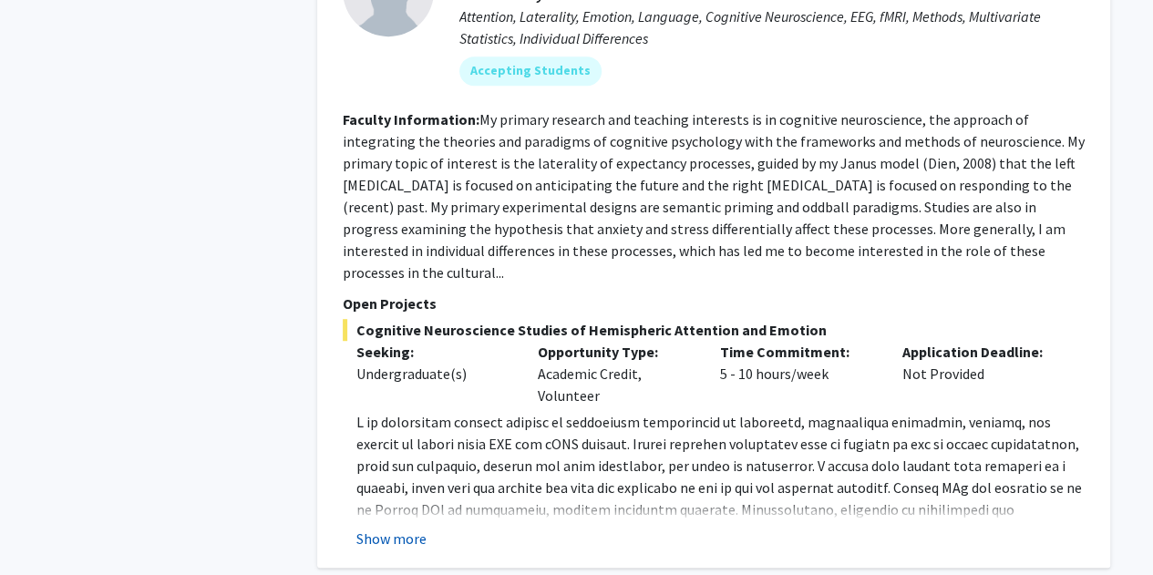
click at [397, 528] on button "Show more" at bounding box center [391, 539] width 70 height 22
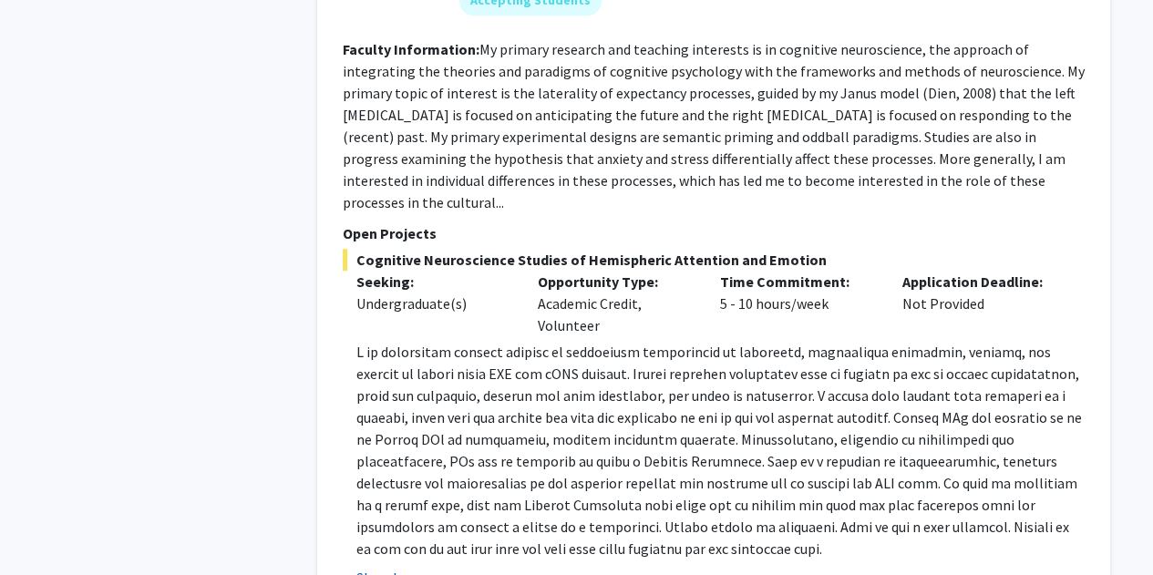
scroll to position [7418, 0]
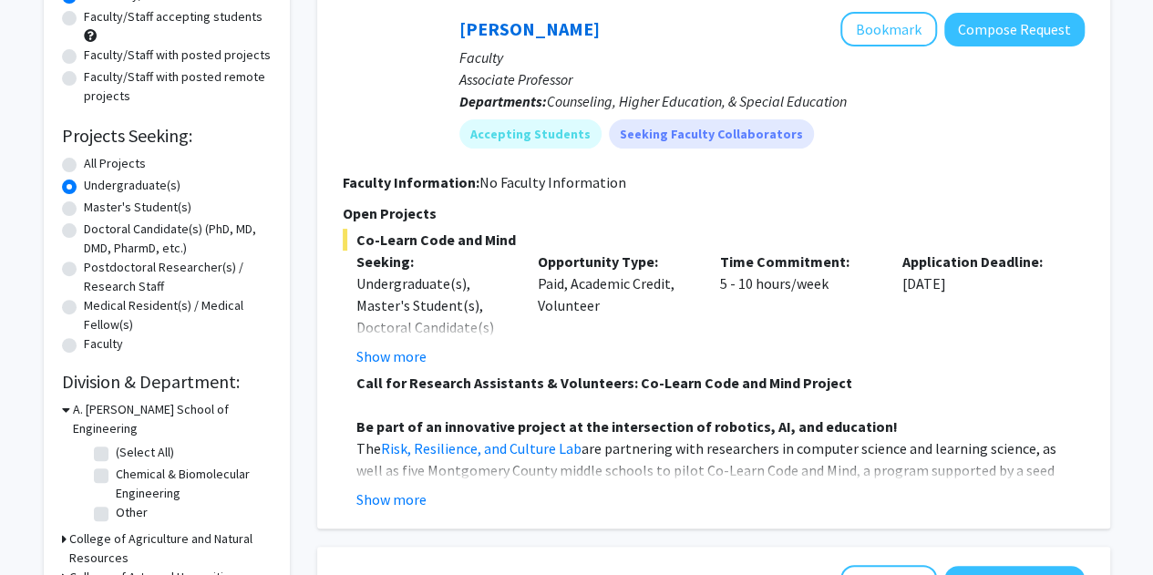
scroll to position [191, 0]
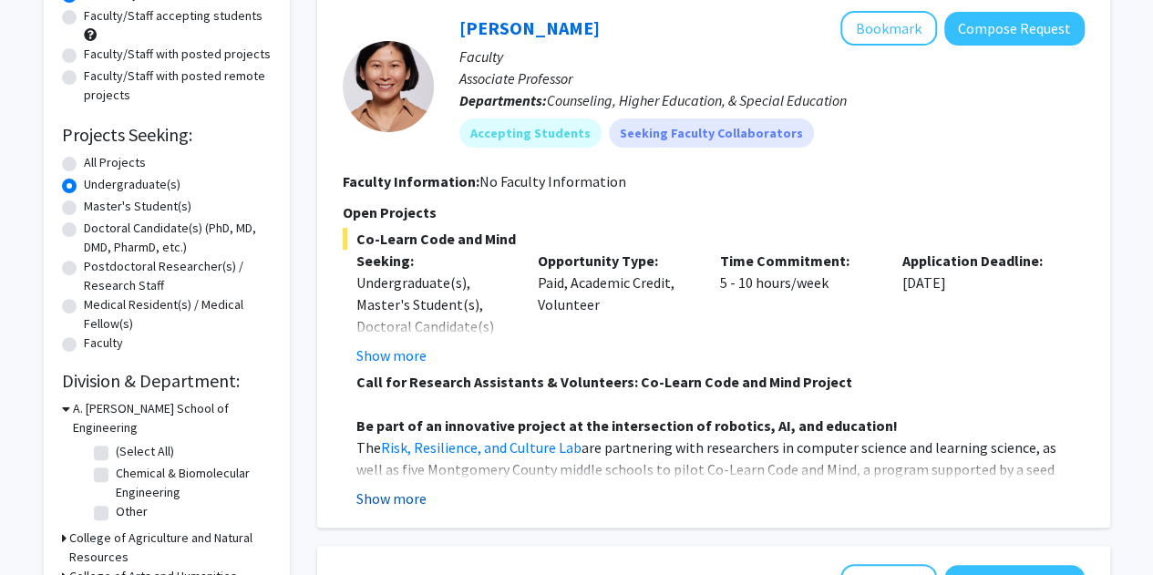
click at [395, 502] on button "Show more" at bounding box center [391, 499] width 70 height 22
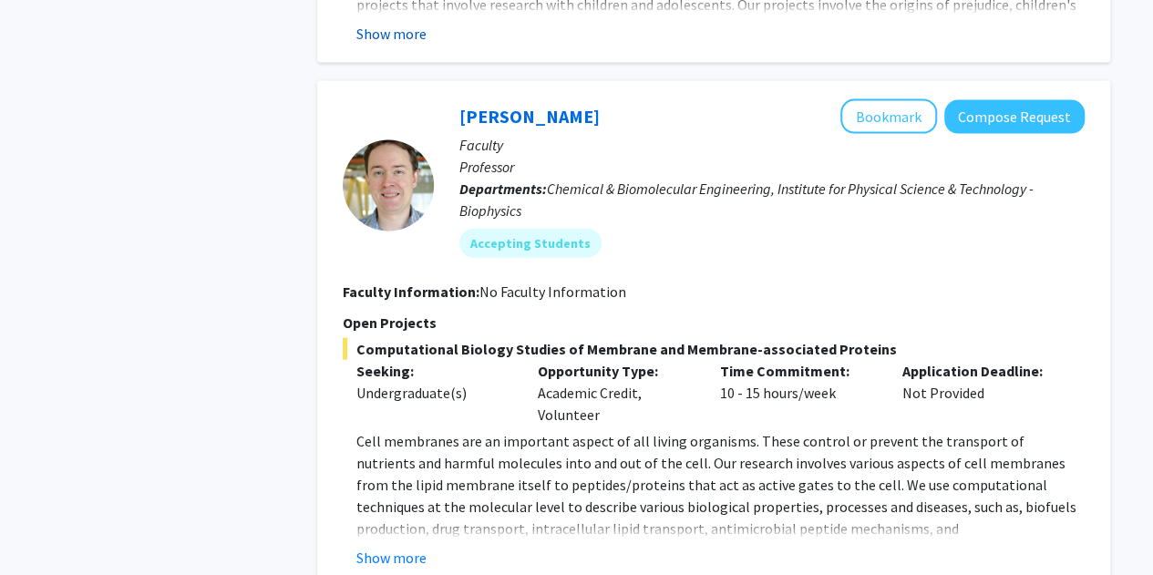
scroll to position [1951, 0]
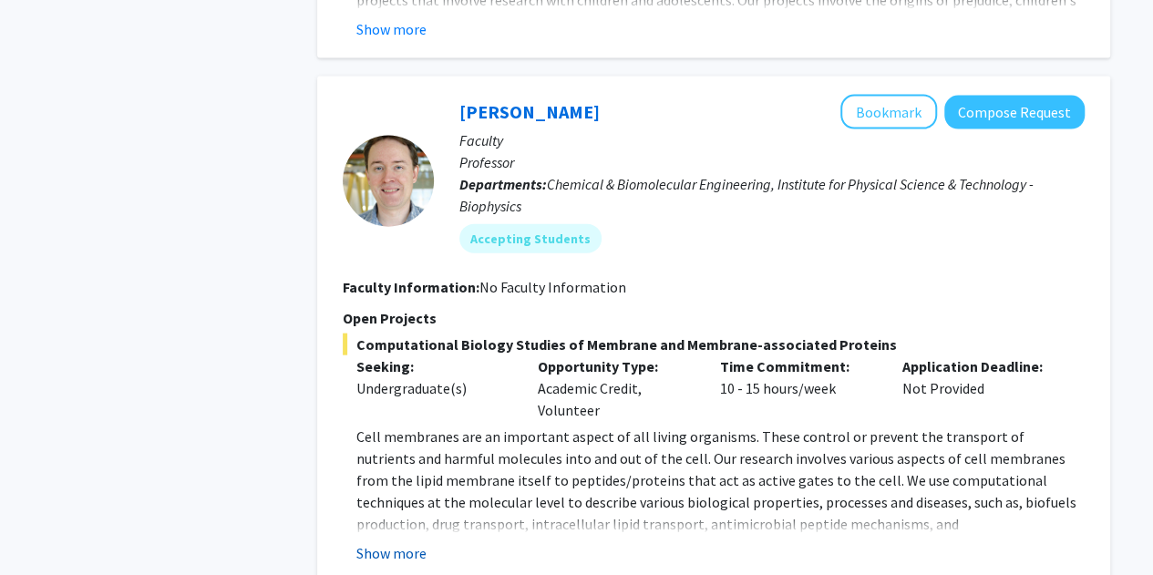
click at [405, 542] on button "Show more" at bounding box center [391, 553] width 70 height 22
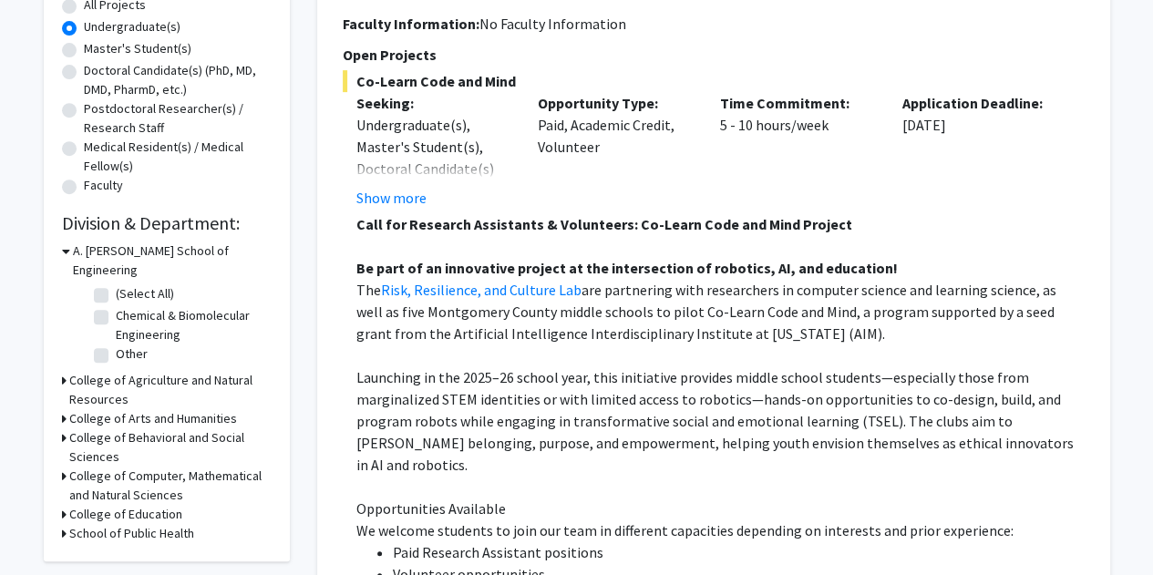
scroll to position [359, 0]
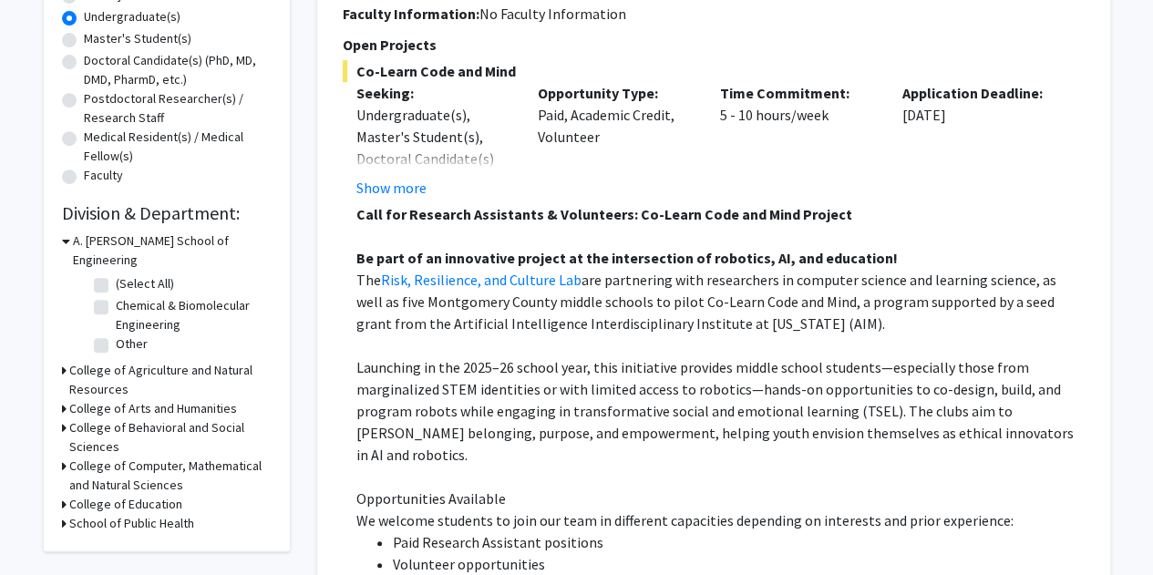
click at [101, 363] on h3 "College of Agriculture and Natural Resources" at bounding box center [170, 380] width 202 height 38
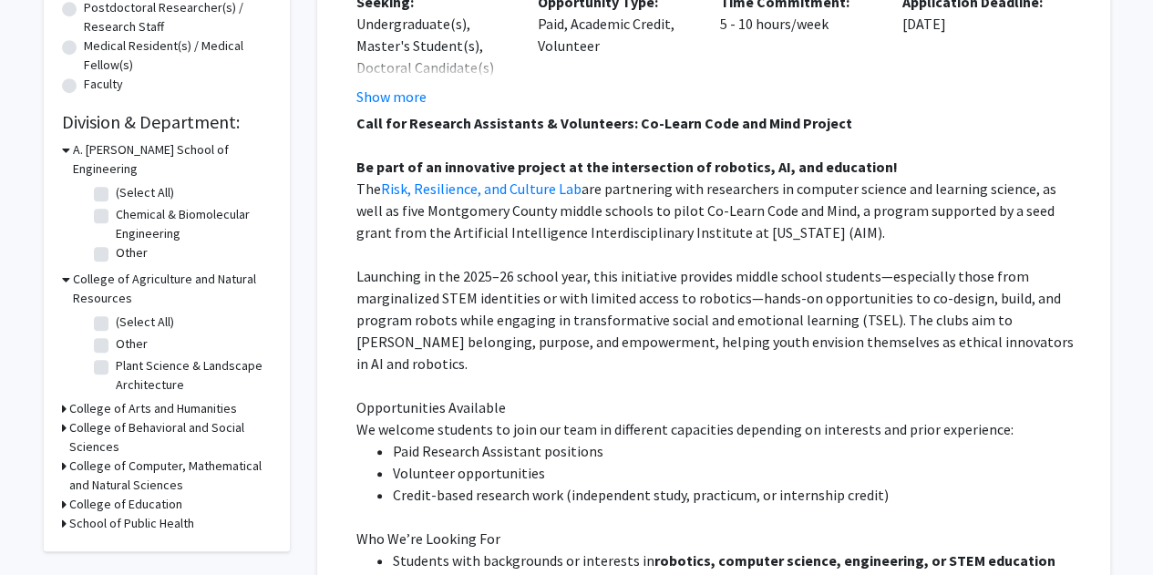
scroll to position [0, 0]
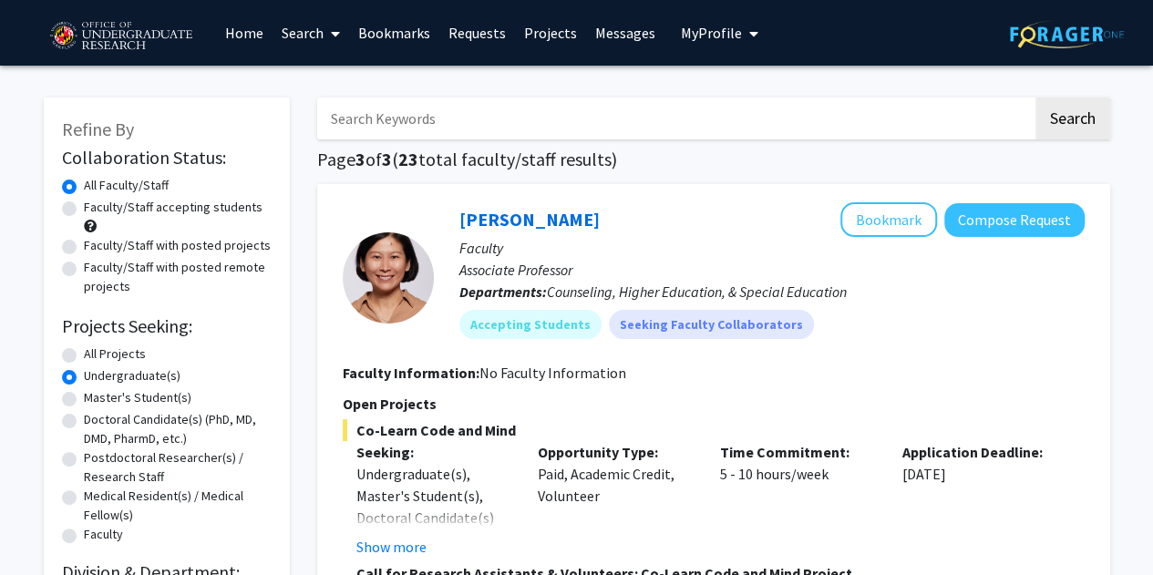
click at [84, 374] on label "Undergraduate(s)" at bounding box center [132, 375] width 97 height 19
click at [84, 374] on input "Undergraduate(s)" at bounding box center [90, 372] width 12 height 12
click at [568, 45] on link "Projects" at bounding box center [550, 33] width 71 height 64
